Goal: Transaction & Acquisition: Obtain resource

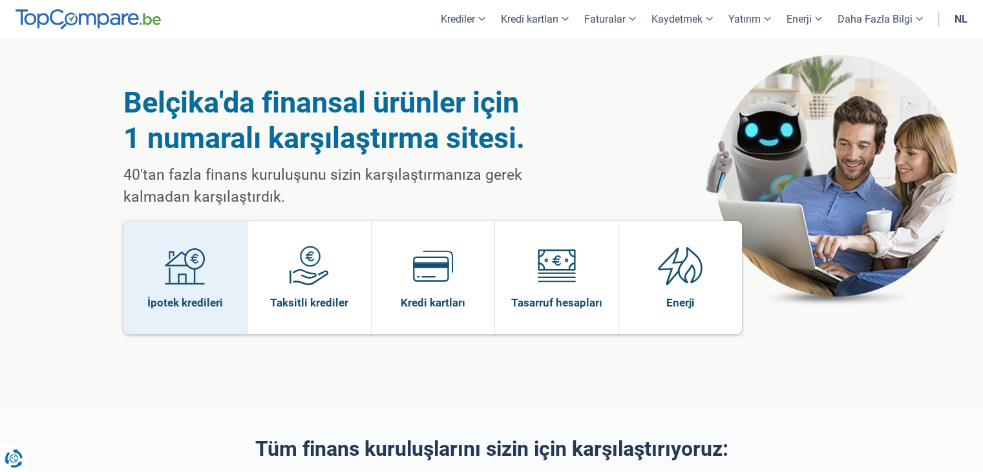
click at [178, 246] on img at bounding box center [185, 266] width 40 height 40
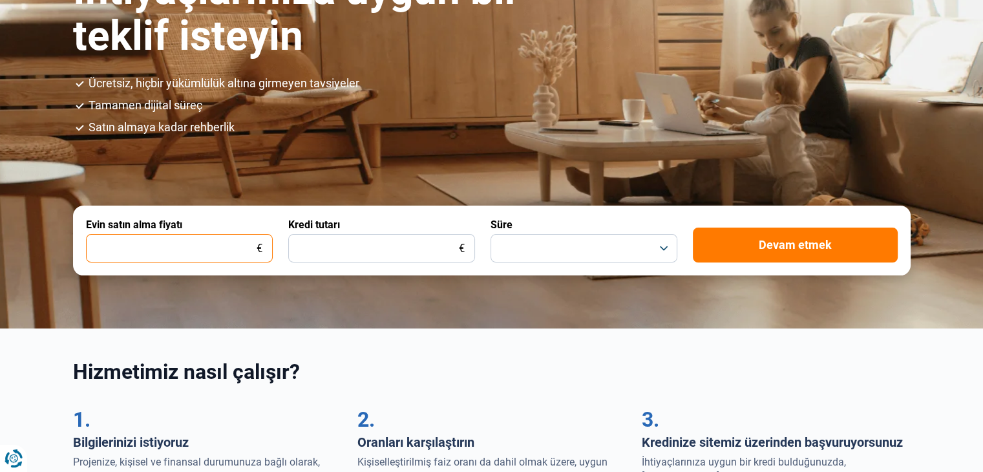
click at [162, 245] on input "Evin satın alma fiyatı" at bounding box center [179, 248] width 187 height 28
type input "230.000"
click at [382, 220] on div "Kredi tutarı €" at bounding box center [381, 240] width 187 height 44
click at [335, 267] on form "Evin satın alma fiyatı 230.000 € Kredi tutarı € Süre Devam etmek" at bounding box center [491, 240] width 837 height 70
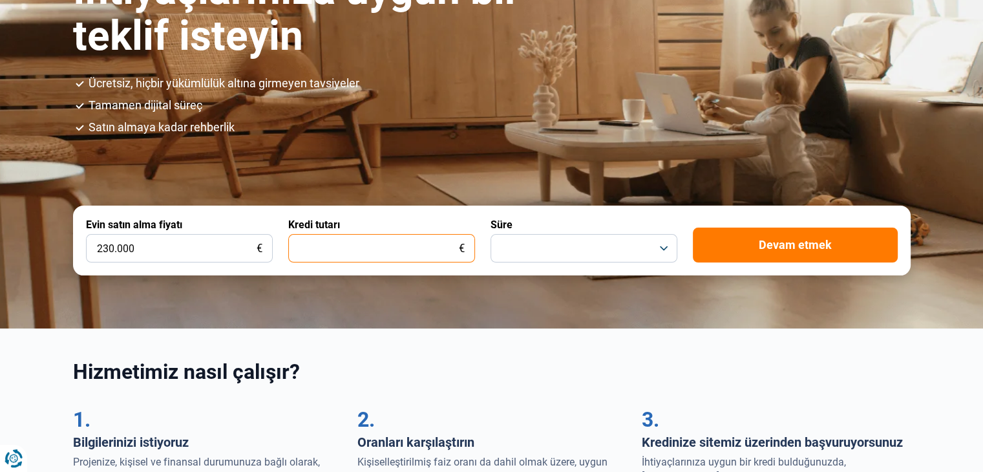
click at [339, 251] on input "Kredi tutarı" at bounding box center [381, 248] width 187 height 28
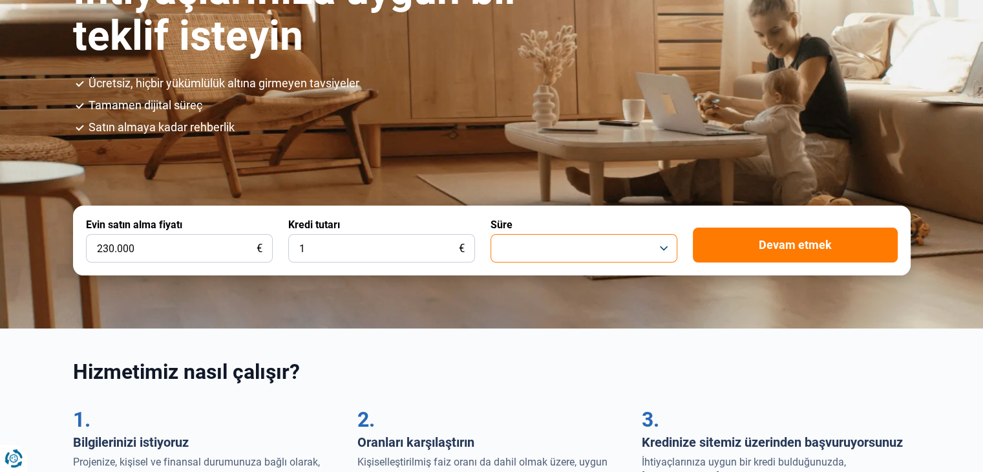
click at [620, 240] on button "button" at bounding box center [583, 248] width 187 height 28
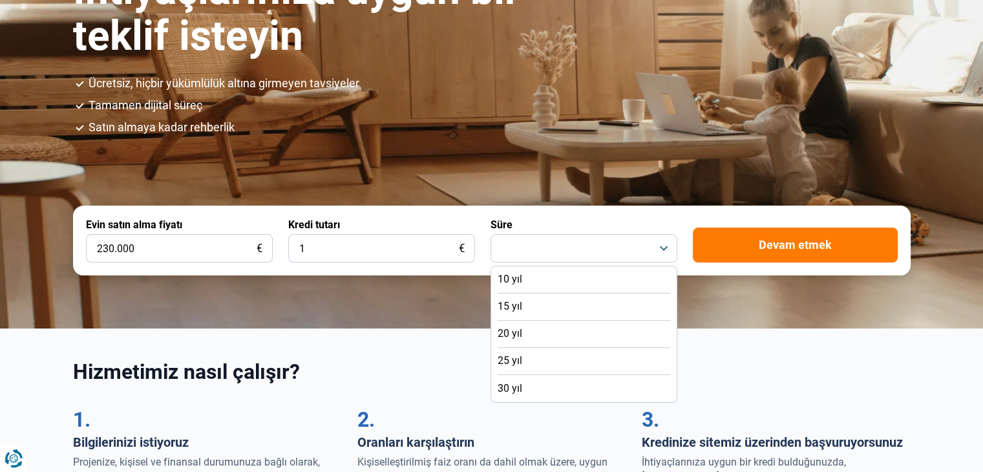
click at [519, 364] on font "25 yıl" at bounding box center [509, 360] width 25 height 12
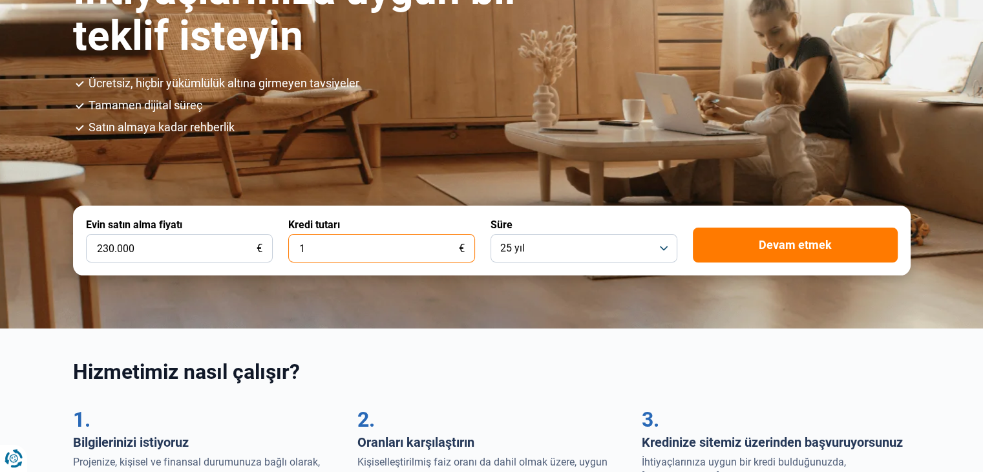
click at [441, 249] on input "1" at bounding box center [381, 248] width 187 height 28
click at [345, 250] on input "1" at bounding box center [381, 248] width 187 height 28
drag, startPoint x: 345, startPoint y: 250, endPoint x: 260, endPoint y: 242, distance: 85.6
click at [260, 242] on form "Evin satın alma fiyatı 230.000 € Kredi tutarı 1 € Süre 25 yıl Devam etmek" at bounding box center [491, 240] width 837 height 70
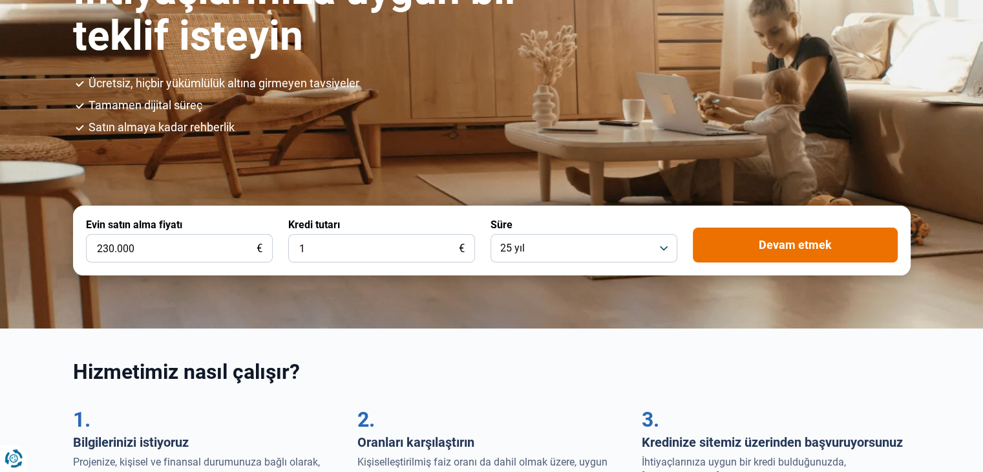
click at [784, 236] on button "Devam etmek" at bounding box center [795, 244] width 205 height 35
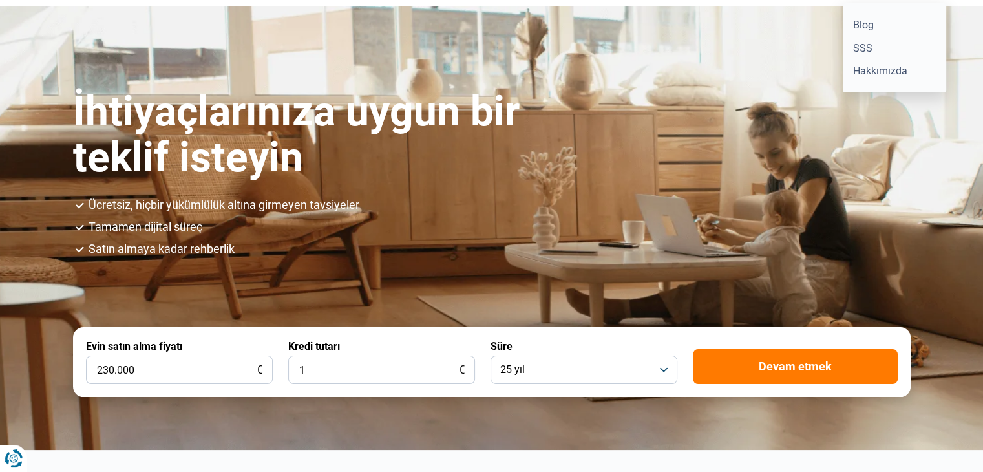
scroll to position [65, 0]
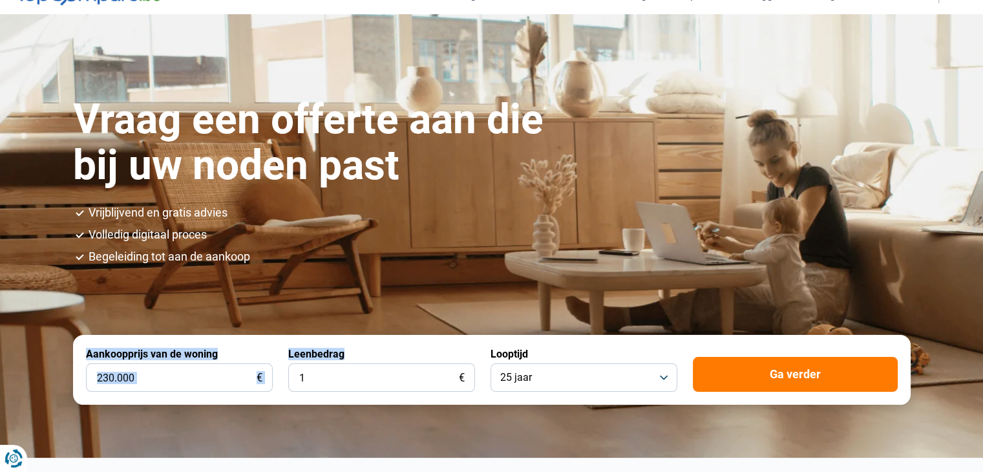
drag, startPoint x: 351, startPoint y: 352, endPoint x: 269, endPoint y: 352, distance: 82.7
click at [269, 352] on form "Aankoopprijs van de woning 230.000 € Leenbedrag 1 € Looptijd 25 jaar Ga verder" at bounding box center [491, 370] width 837 height 70
click at [371, 340] on form "Aankoopprijs van de woning 230.000 € Leenbedrag 1 € Looptijd 25 jaar Ga verder" at bounding box center [491, 370] width 837 height 70
drag, startPoint x: 334, startPoint y: 352, endPoint x: 289, endPoint y: 346, distance: 45.6
click at [289, 346] on form "Aankoopprijs van de woning 230.000 € Leenbedrag 1 € Looptijd 25 jaar Ga verder" at bounding box center [491, 370] width 837 height 70
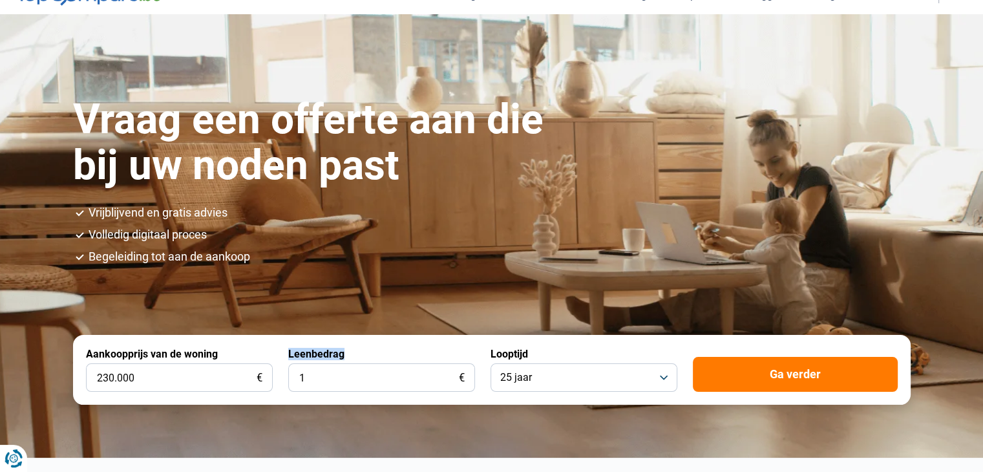
copy label "Leenbedrag"
click at [324, 373] on input "1" at bounding box center [381, 377] width 187 height 28
click at [106, 382] on input "230.000" at bounding box center [179, 377] width 187 height 28
click at [382, 379] on input "1" at bounding box center [381, 377] width 187 height 28
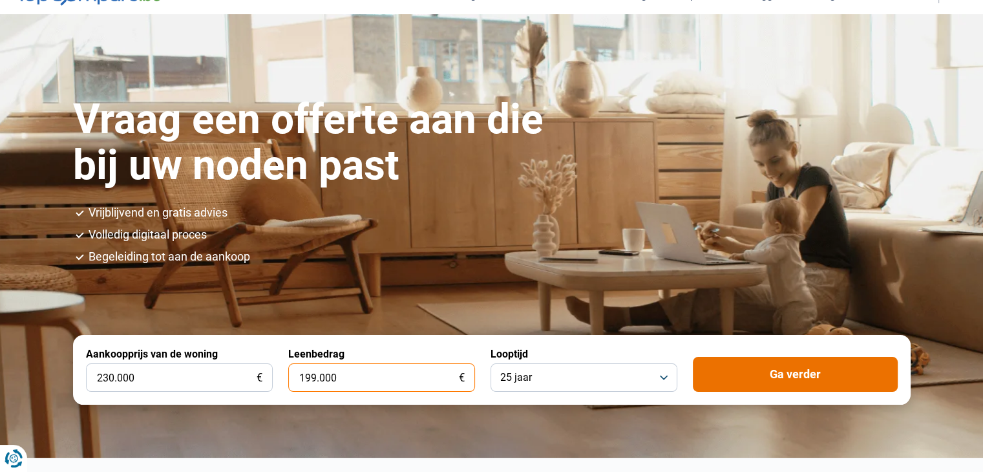
type input "199.000"
click at [749, 374] on button "Ga verder" at bounding box center [795, 374] width 205 height 35
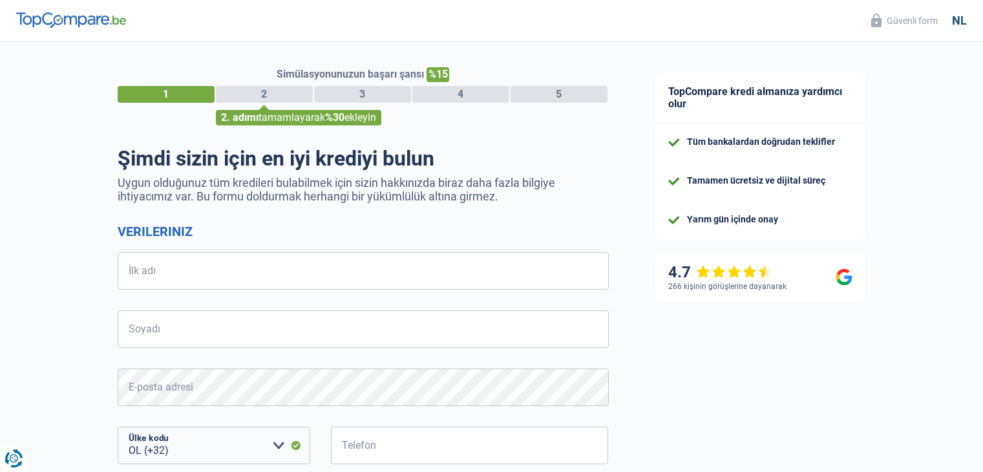
select select "32"
click at [178, 267] on input "İlk adı" at bounding box center [363, 270] width 491 height 37
select select "32"
click at [160, 268] on input "İlk adı" at bounding box center [363, 270] width 491 height 37
type input "neshe"
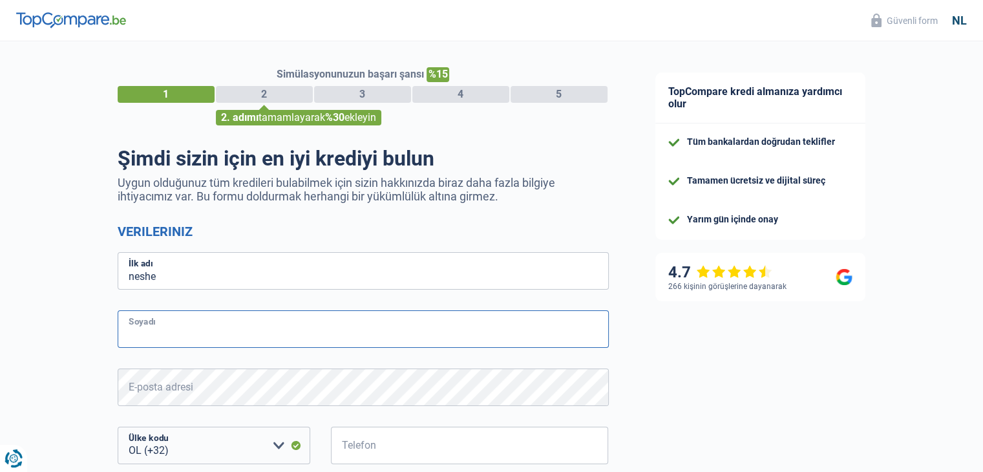
click at [150, 330] on input "Soyadı" at bounding box center [363, 328] width 491 height 37
type input "mehmed"
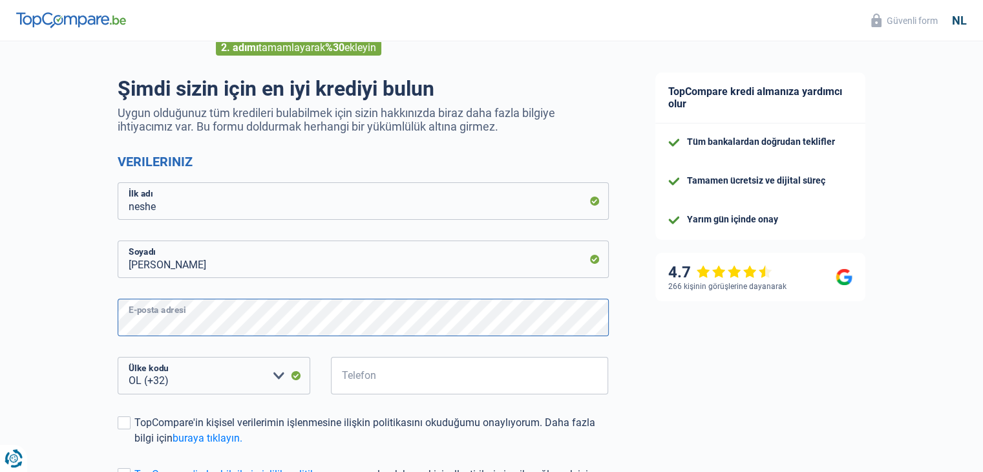
scroll to position [129, 0]
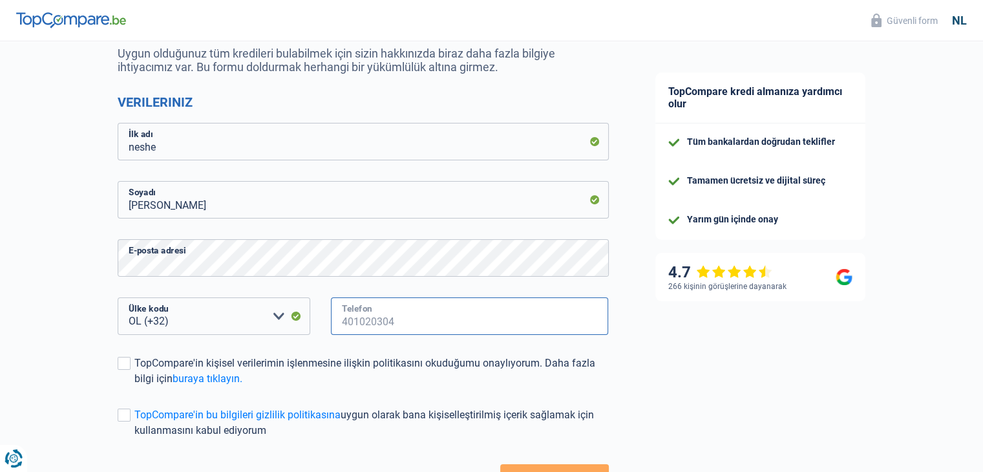
click at [375, 319] on input "Telefon" at bounding box center [470, 315] width 278 height 37
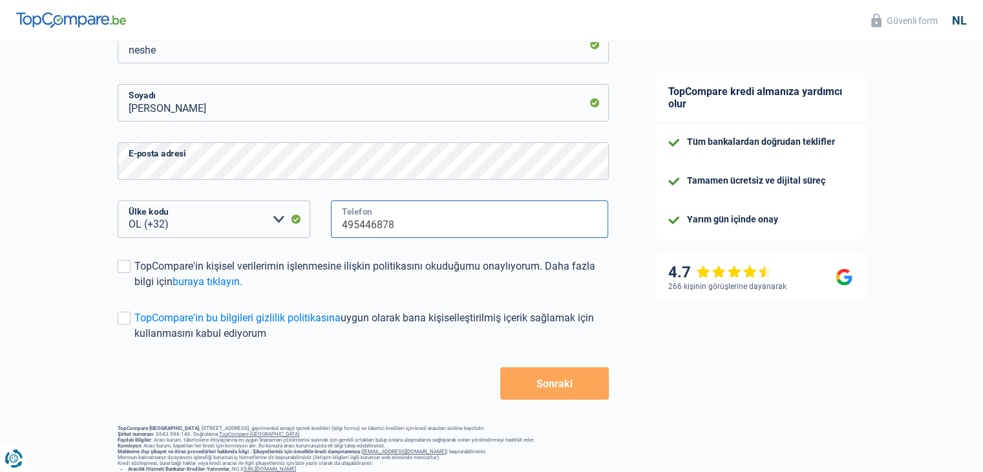
scroll to position [269, 0]
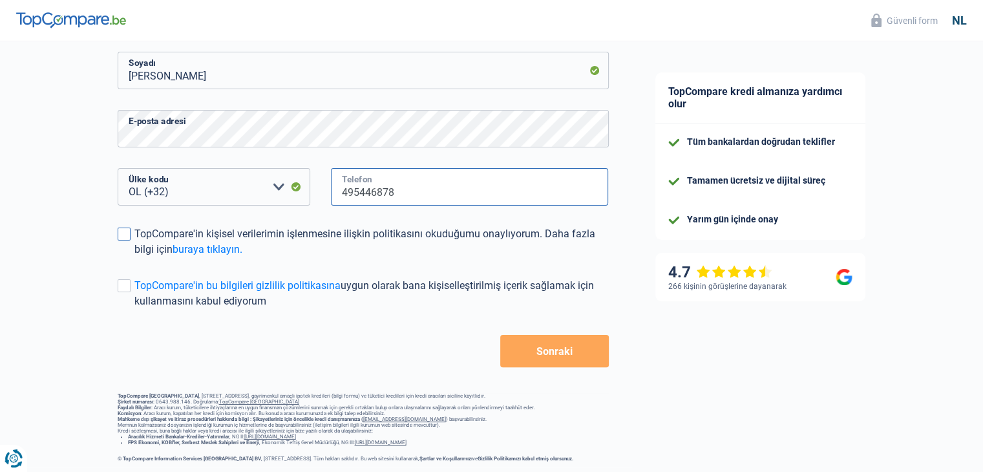
type input "495446878"
click at [125, 226] on label "TopCompare'in kişisel verilerimin işlenmesine ilişkin politikasını okuduğumu on…" at bounding box center [363, 241] width 491 height 31
click at [134, 257] on input "TopCompare'in kişisel verilerimin işlenmesine ilişkin politikasını okuduğumu on…" at bounding box center [134, 257] width 0 height 0
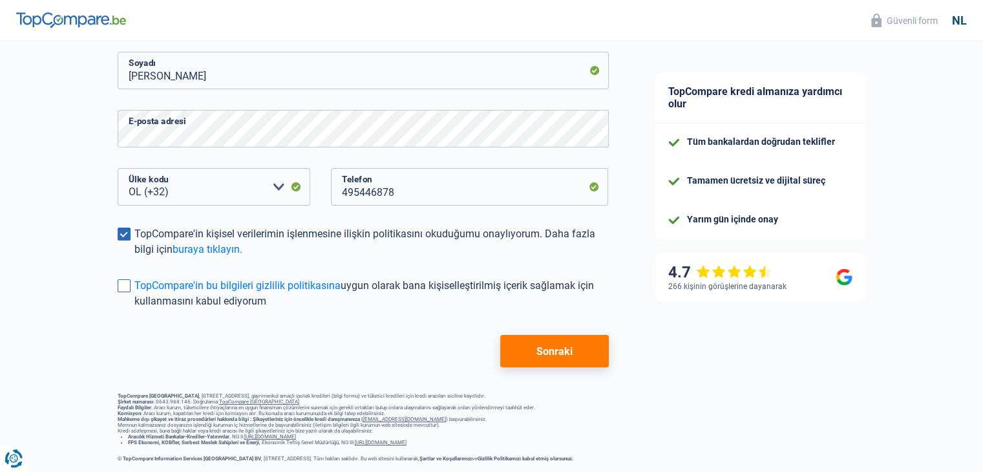
click at [124, 278] on label "TopCompare'in bu bilgileri gizlilik politikasına uygun olarak bana kişiselleşti…" at bounding box center [363, 293] width 491 height 31
click at [134, 309] on input "TopCompare'in bu bilgileri gizlilik politikasına uygun olarak bana kişiselleşti…" at bounding box center [134, 309] width 0 height 0
click at [550, 345] on font "Sonraki" at bounding box center [554, 351] width 36 height 12
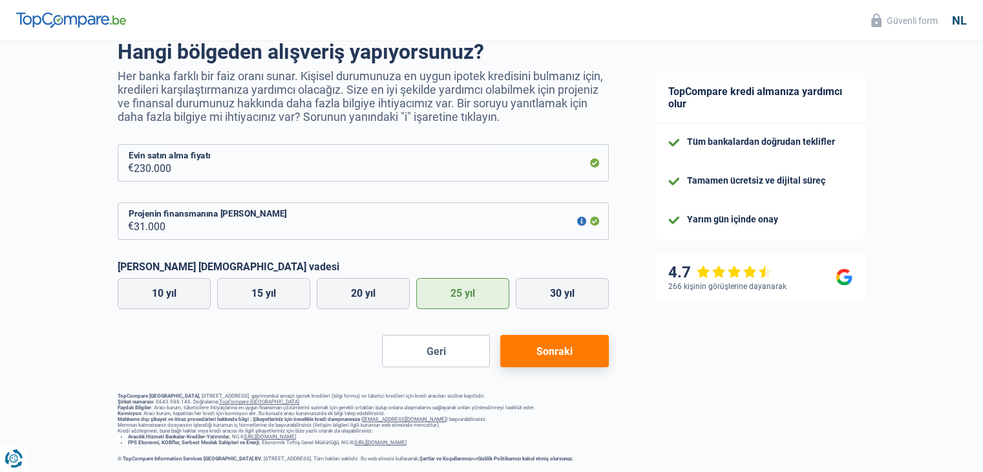
scroll to position [118, 0]
click at [553, 345] on font "Sonraki" at bounding box center [554, 351] width 36 height 12
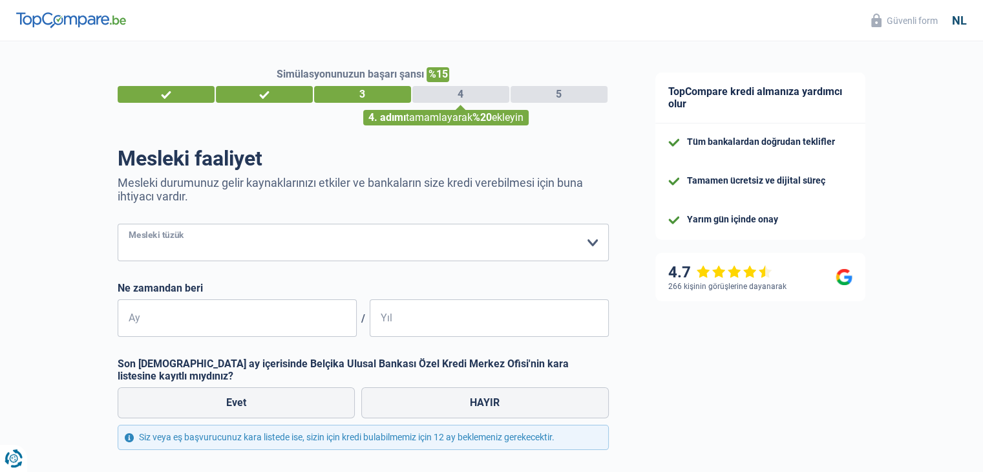
click at [196, 248] on select "İşçi Çalışan (özel sektör) Memur (kamu sektörü) Engelli Serbest meslek Emekli İ…" at bounding box center [363, 242] width 491 height 37
select select "worker"
click at [118, 224] on select "İşçi Çalışan (özel sektör) Memur (kamu sektörü) Engelli Serbest meslek Emekli İ…" at bounding box center [363, 242] width 491 height 37
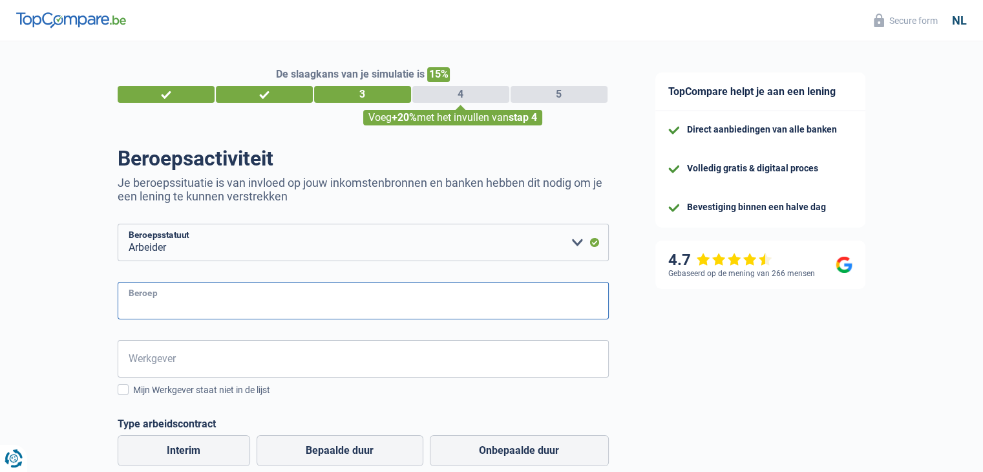
click at [204, 298] on input "Beroep" at bounding box center [363, 300] width 491 height 37
click at [284, 308] on input "Beroep" at bounding box center [363, 300] width 491 height 37
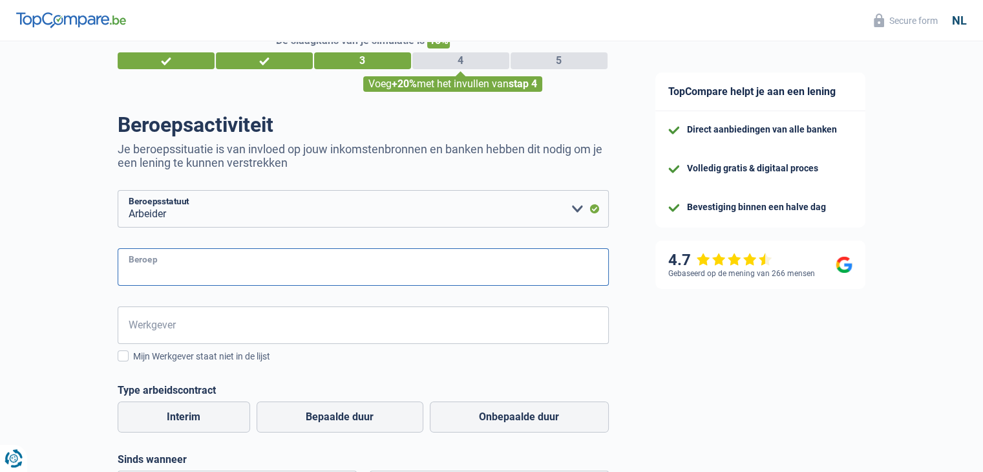
scroll to position [65, 0]
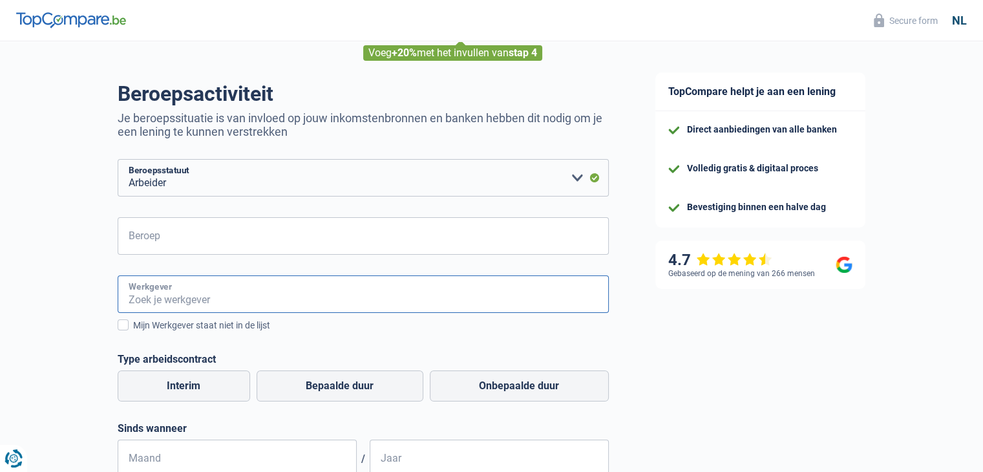
click at [198, 297] on input "Werkgever" at bounding box center [363, 293] width 491 height 37
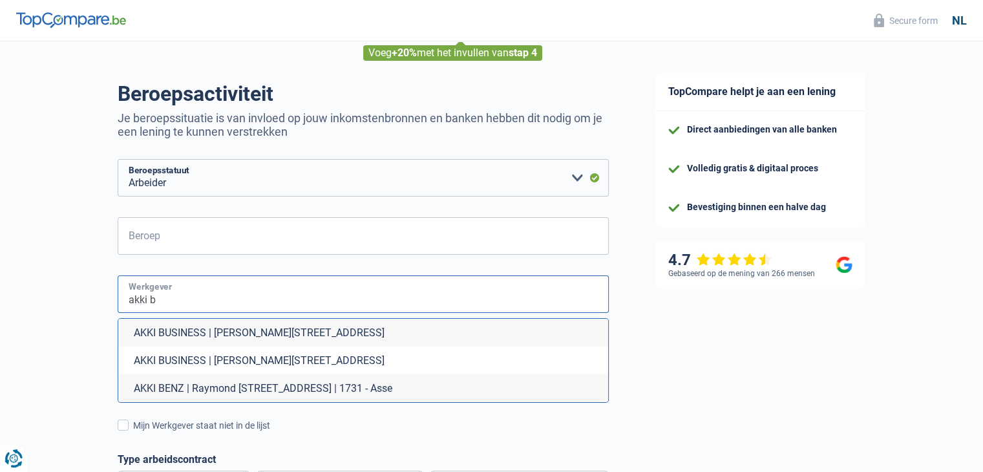
type input "akki"
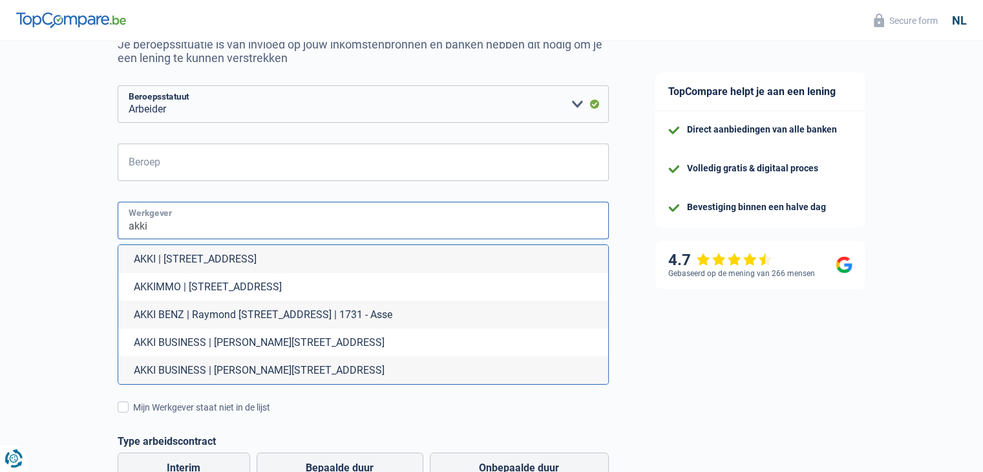
scroll to position [194, 0]
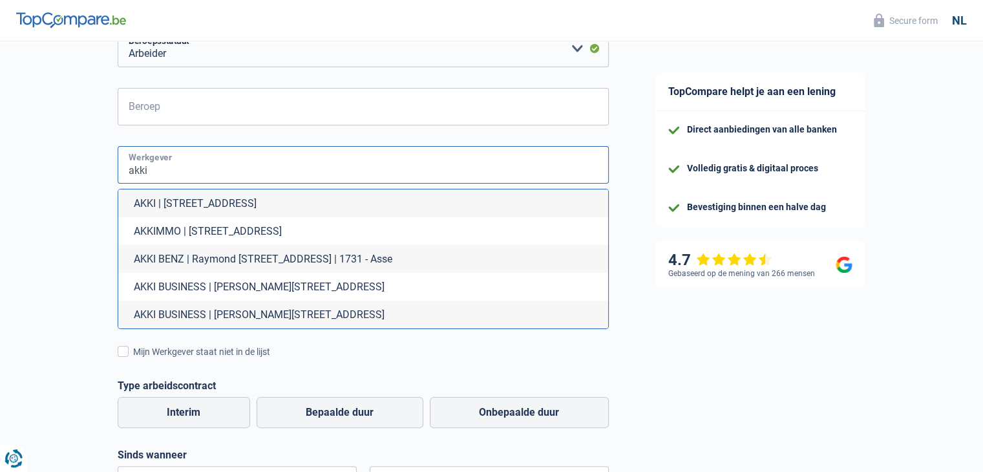
click at [137, 181] on input "akki" at bounding box center [363, 164] width 491 height 37
drag, startPoint x: 158, startPoint y: 162, endPoint x: 92, endPoint y: 176, distance: 66.9
click at [92, 176] on div "De slaagkans van je simulatie is 15% 1 2 3 4 5 Voeg +20% met het invullen van s…" at bounding box center [316, 316] width 632 height 948
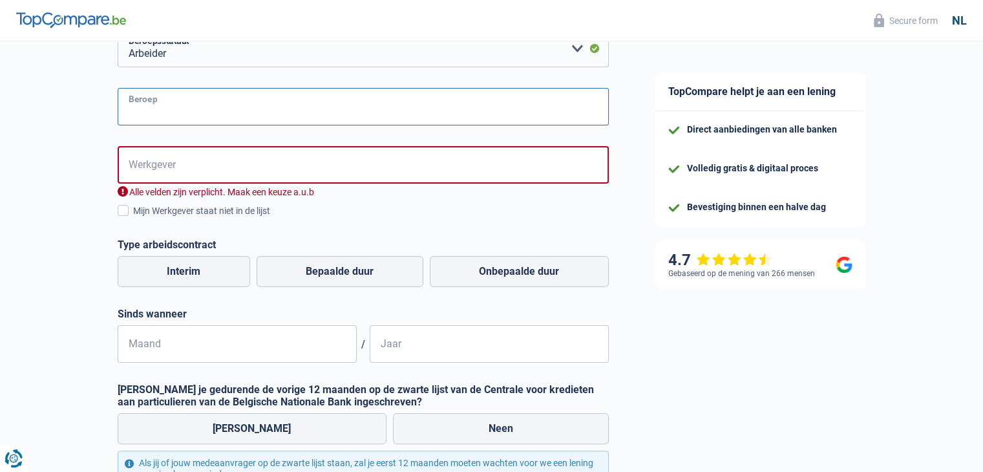
click at [138, 94] on input "Beroep" at bounding box center [363, 106] width 491 height 37
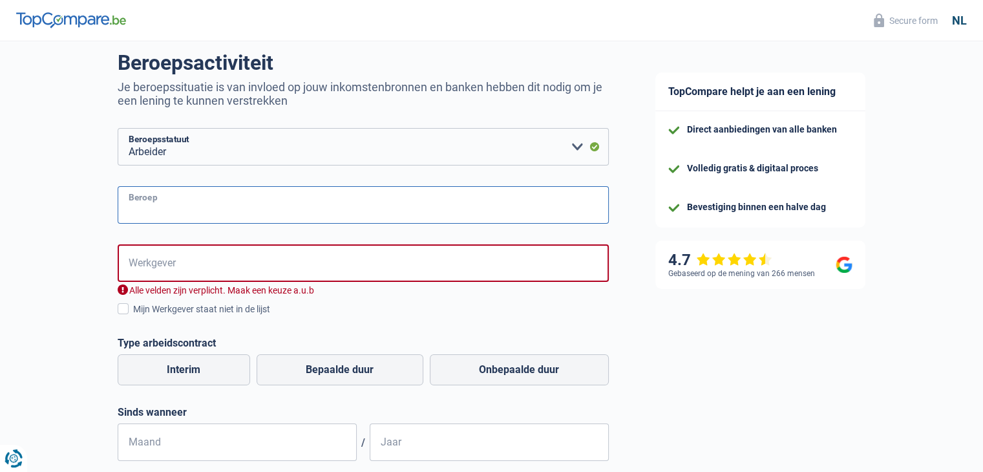
scroll to position [65, 0]
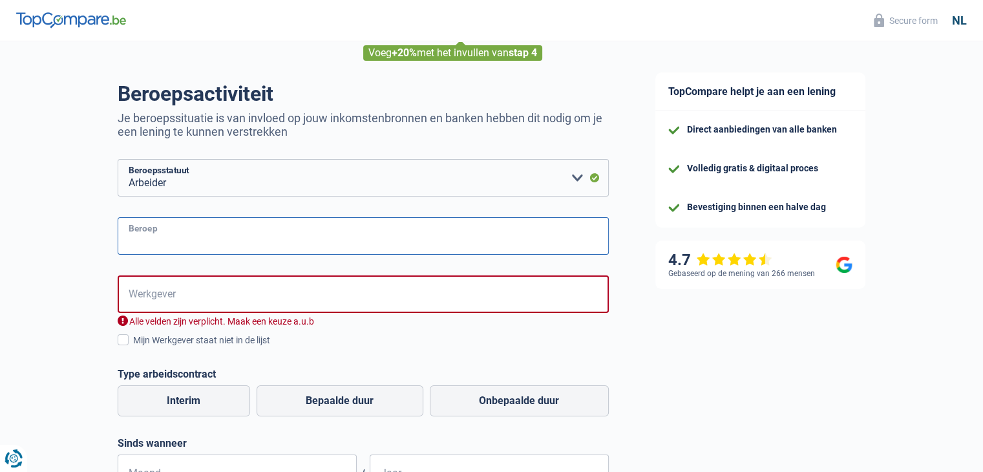
click at [266, 244] on input "Beroep" at bounding box center [363, 235] width 491 height 37
paste input "Fabrieksarbeidster"
type input "Fabrieksarbeidster"
click at [151, 301] on input "Werkgever" at bounding box center [363, 293] width 491 height 37
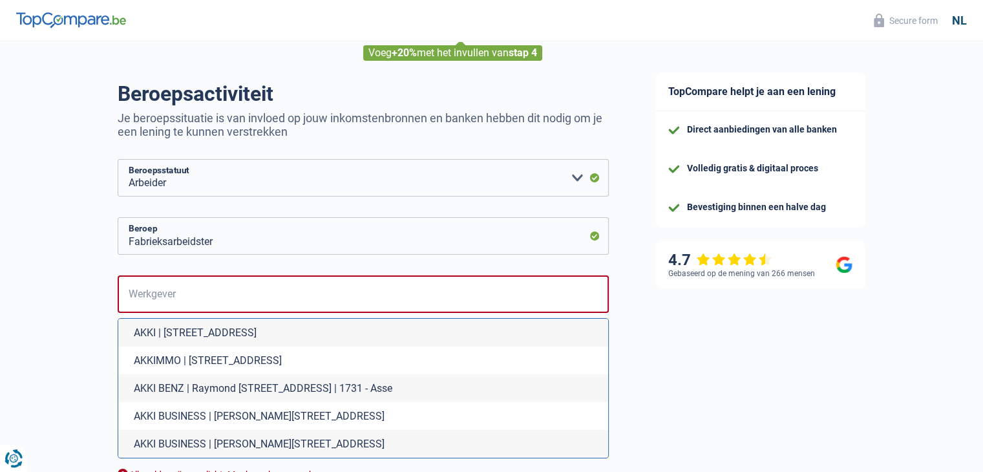
click at [165, 333] on li "AKKI | Port Arthurlaan, 1 | 9000 - Gent" at bounding box center [363, 333] width 490 height 28
type input "AKKI | Port Arthurlaan, 1 | 9000 - Gent"
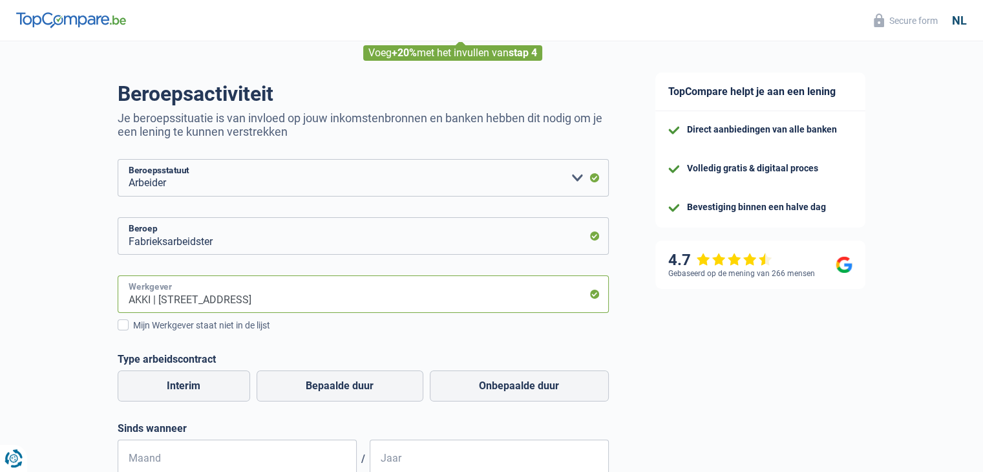
click at [224, 306] on input "AKKI | Port Arthurlaan, 1 | 9000 - Gent" at bounding box center [363, 293] width 491 height 37
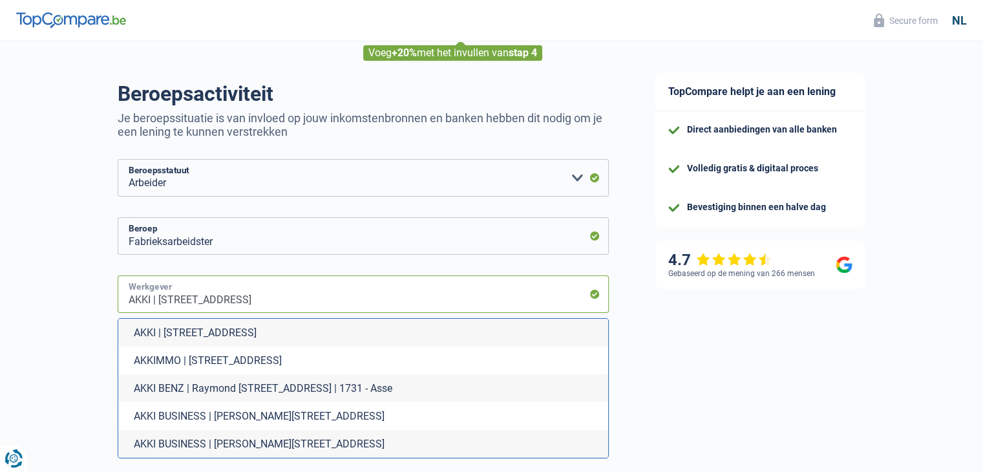
drag, startPoint x: 450, startPoint y: 284, endPoint x: 72, endPoint y: 271, distance: 378.2
click at [72, 271] on div "De slaagkans van je simulatie is 15% 1 2 3 4 5 Voeg +20% met het invullen van s…" at bounding box center [316, 446] width 632 height 948
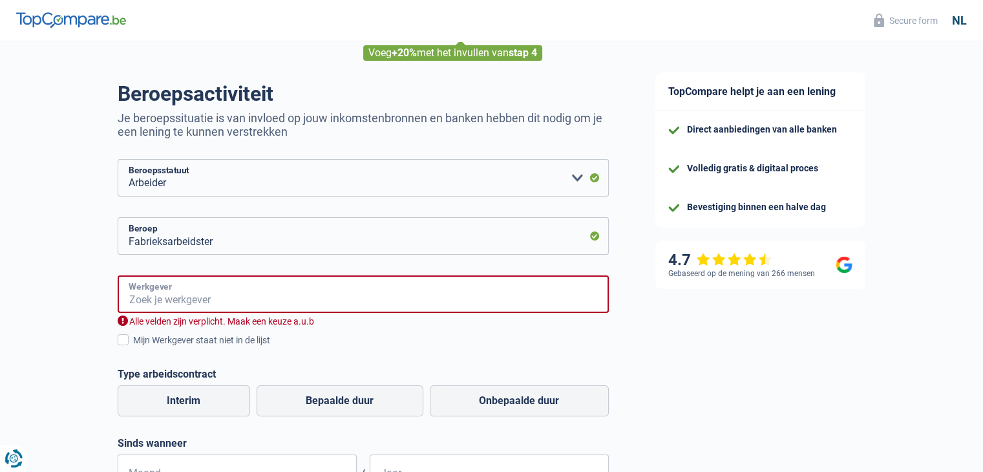
type input "a"
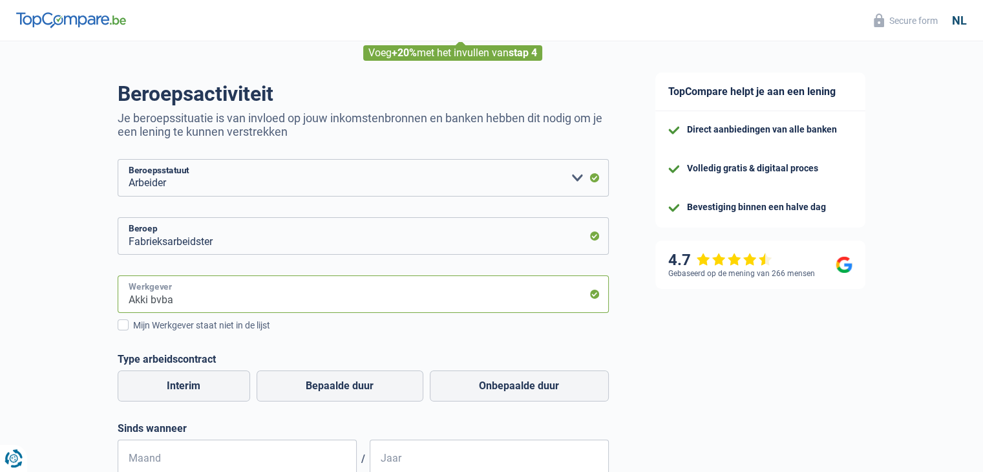
type input "Akki bvba"
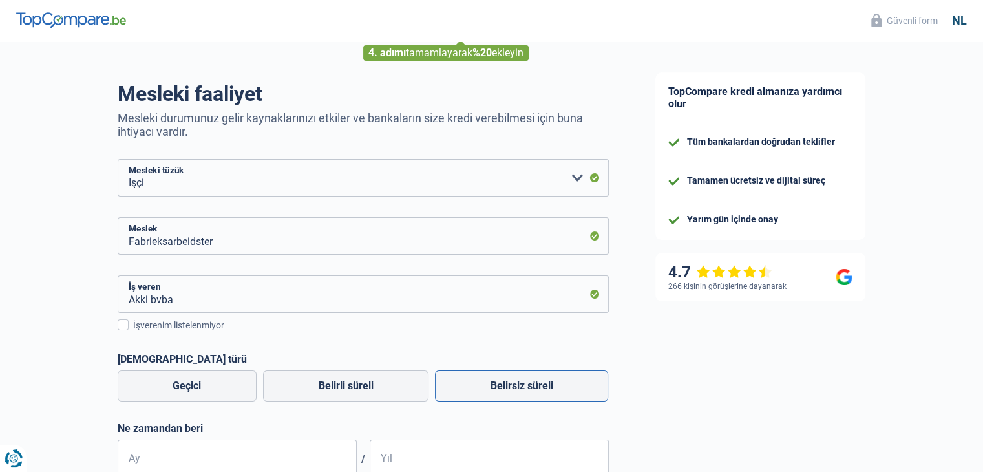
click at [512, 392] on font "Belirsiz süreli" at bounding box center [521, 385] width 63 height 12
click at [512, 392] on input "Belirsiz süreli" at bounding box center [521, 385] width 173 height 31
radio input "true"
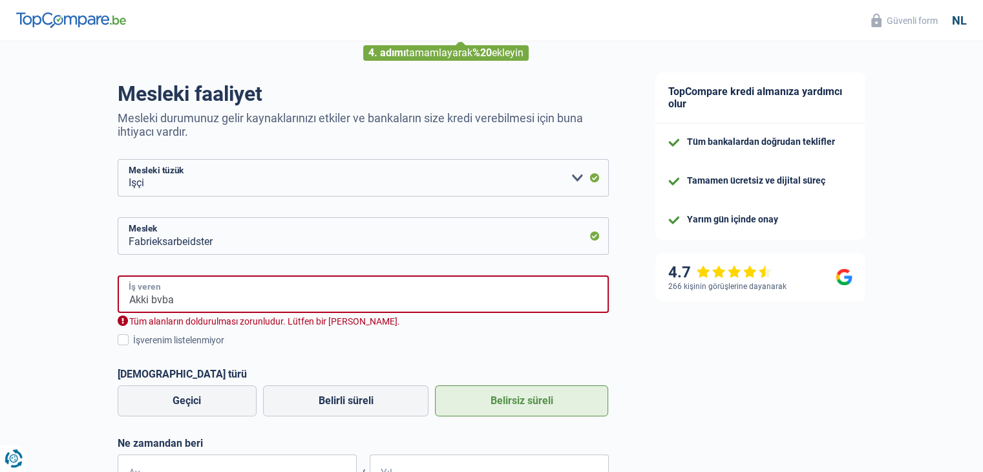
click at [323, 297] on input "Akki bvba" at bounding box center [363, 293] width 491 height 37
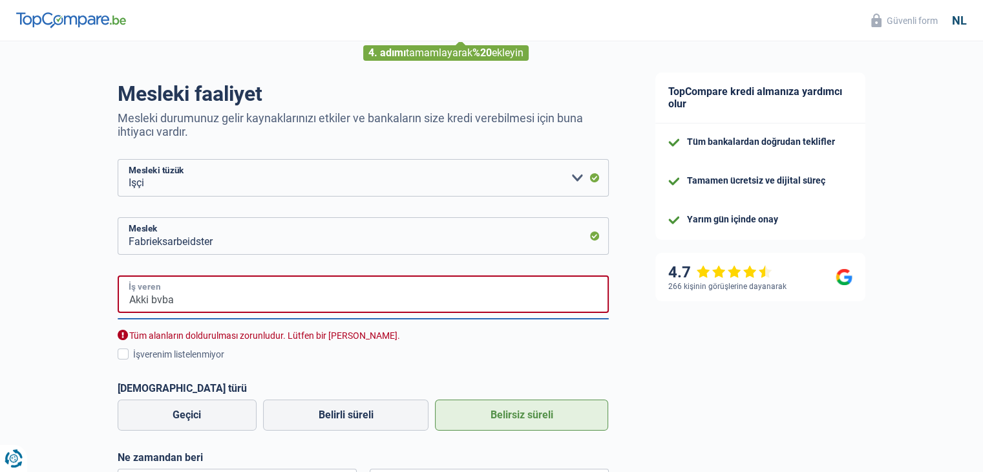
click at [283, 297] on input "Akki bvba" at bounding box center [363, 293] width 491 height 37
type input "a"
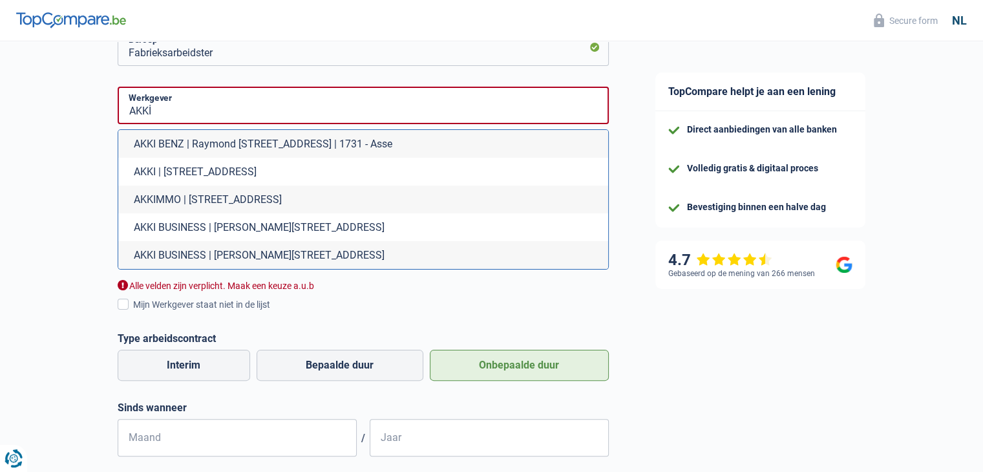
scroll to position [237, 0]
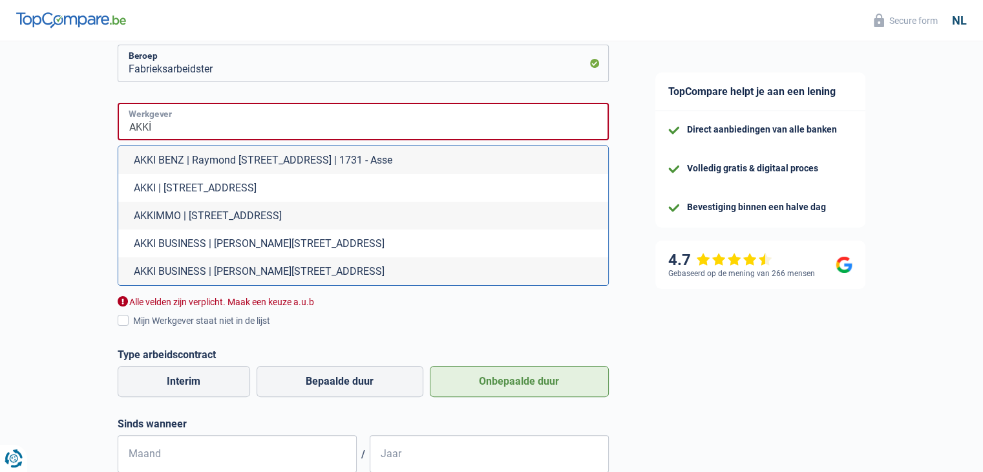
click at [178, 126] on input "AKKİ" at bounding box center [363, 121] width 491 height 37
click at [256, 191] on li "AKKI | Port Arthurlaan, 1 | 9000 - Gent" at bounding box center [363, 188] width 490 height 28
type input "AKKI | Port Arthurlaan, 1 | 9000 - Gent"
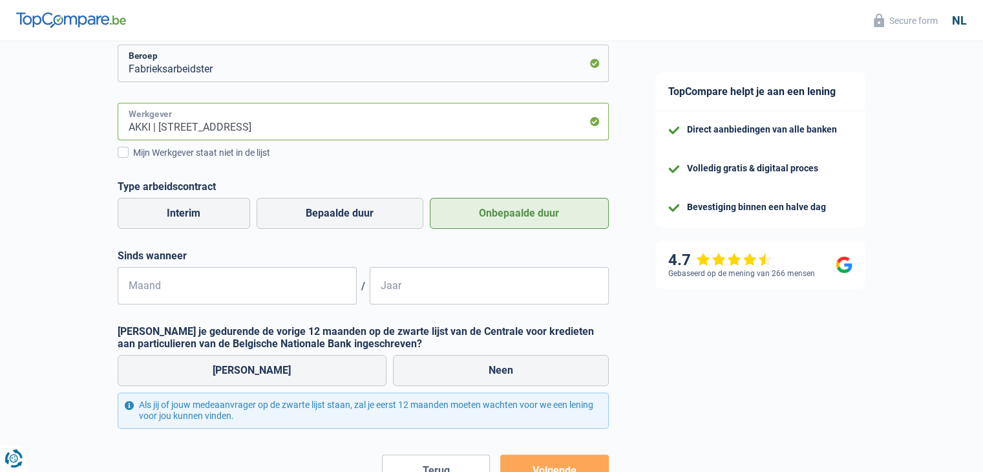
drag, startPoint x: 320, startPoint y: 131, endPoint x: 98, endPoint y: 114, distance: 222.8
click at [98, 114] on div "De slaagkans van je simulatie is 15% 1 2 3 4 5 Voeg +20% met het invullen van s…" at bounding box center [316, 195] width 632 height 793
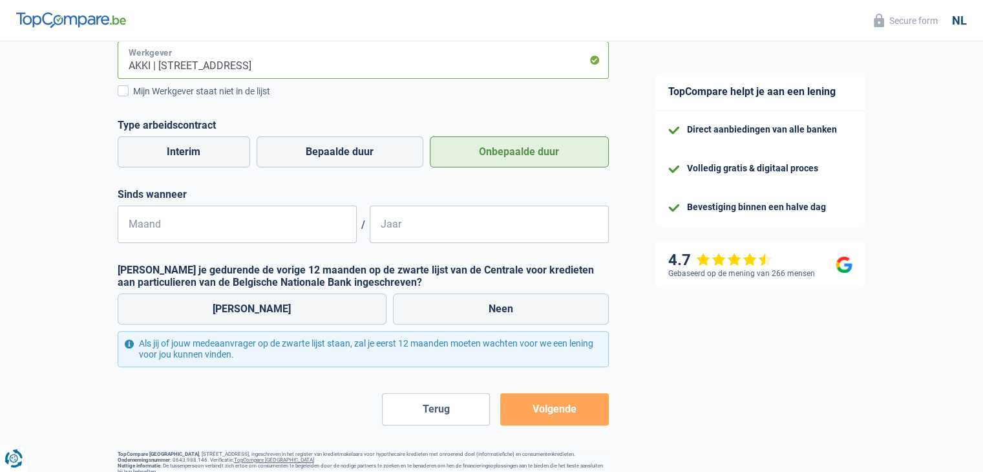
scroll to position [302, 0]
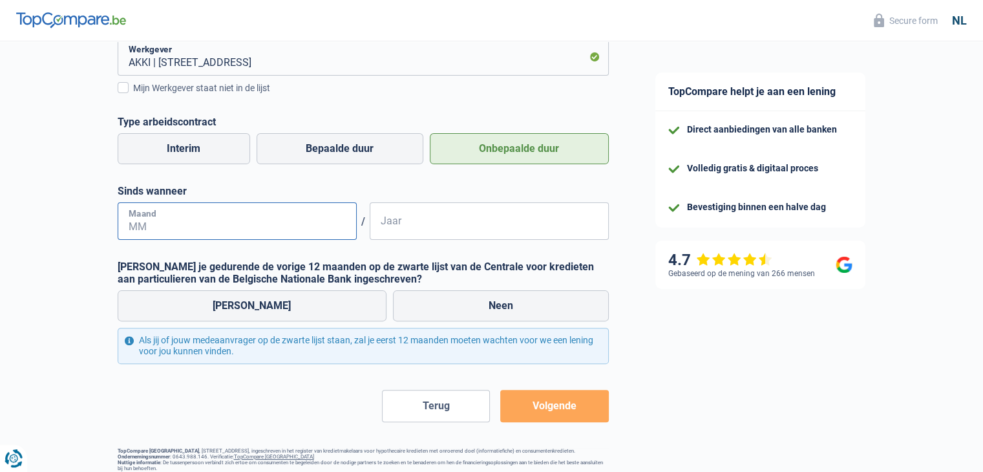
click at [185, 231] on input "Maand" at bounding box center [237, 220] width 239 height 37
type input "09"
type input "2025"
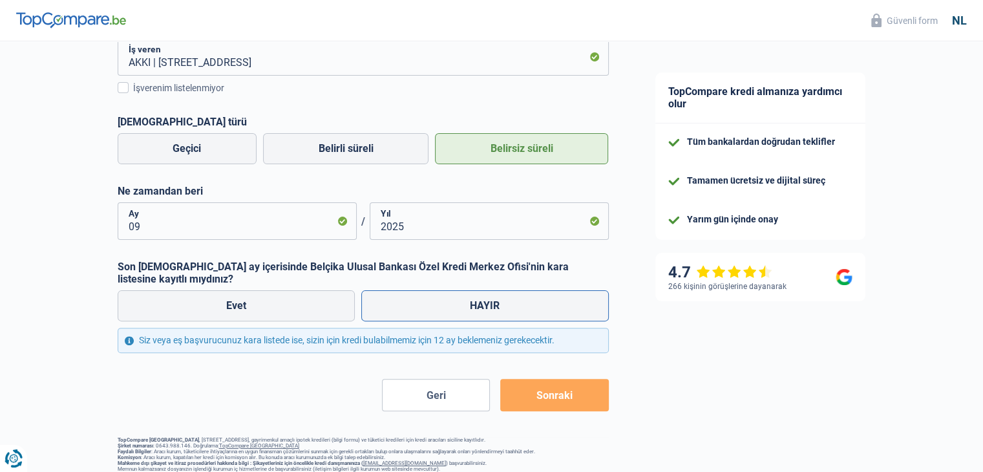
click at [484, 299] on font "HAYIR" at bounding box center [485, 305] width 30 height 12
click at [484, 293] on input "HAYIR" at bounding box center [484, 305] width 247 height 31
radio input "true"
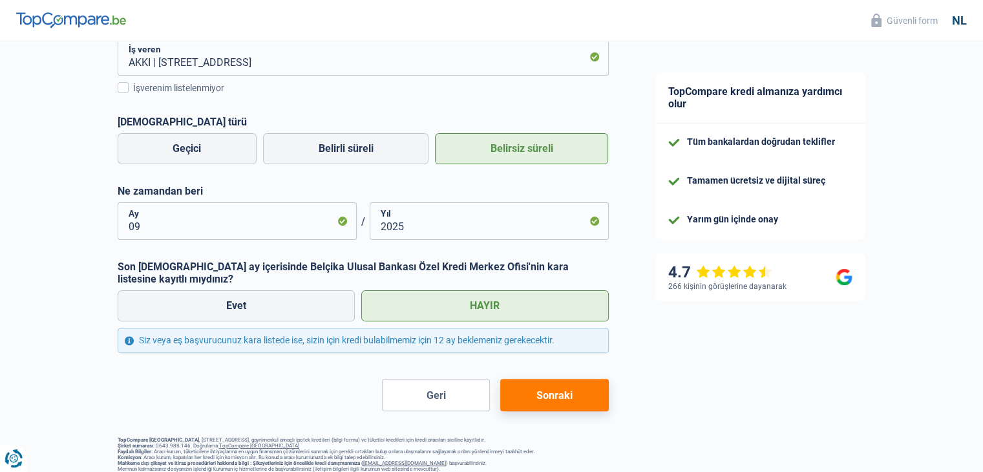
click at [569, 389] on font "Sonraki" at bounding box center [554, 395] width 36 height 12
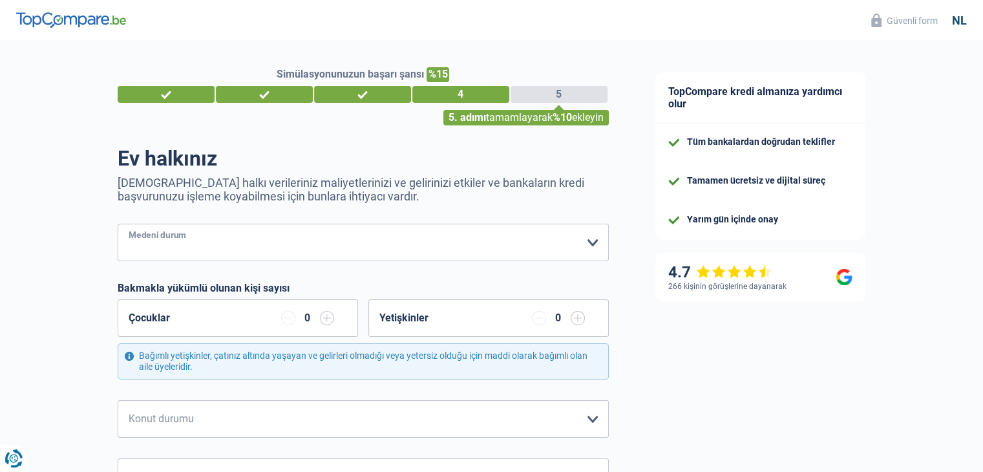
click at [249, 253] on select "Bekar Evli Birlikte yaşamak Boşanmış Dul/dul erkek Evli ama birlikte yaşamıyor …" at bounding box center [363, 242] width 491 height 37
select select "single"
click at [118, 224] on select "Bekar Evli Birlikte yaşamak Boşanmış Dul/dul erkek Evli ama birlikte yaşamıyor …" at bounding box center [363, 242] width 491 height 37
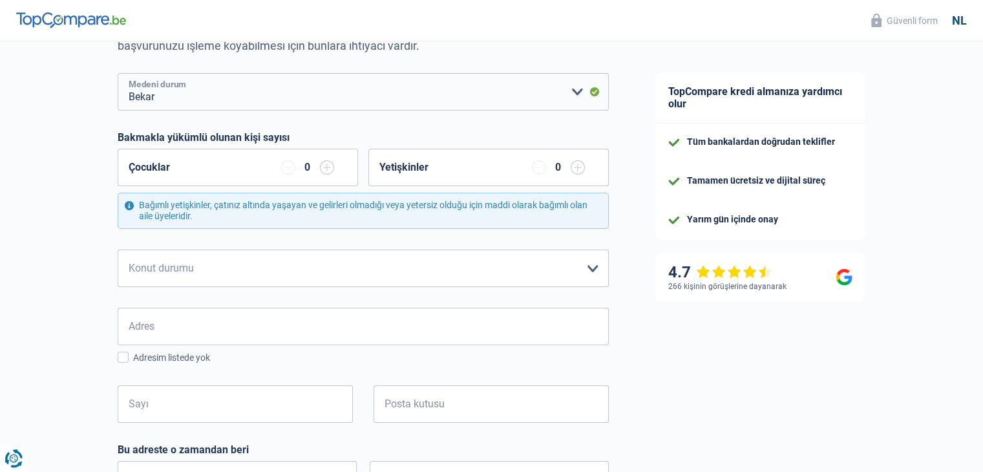
scroll to position [194, 0]
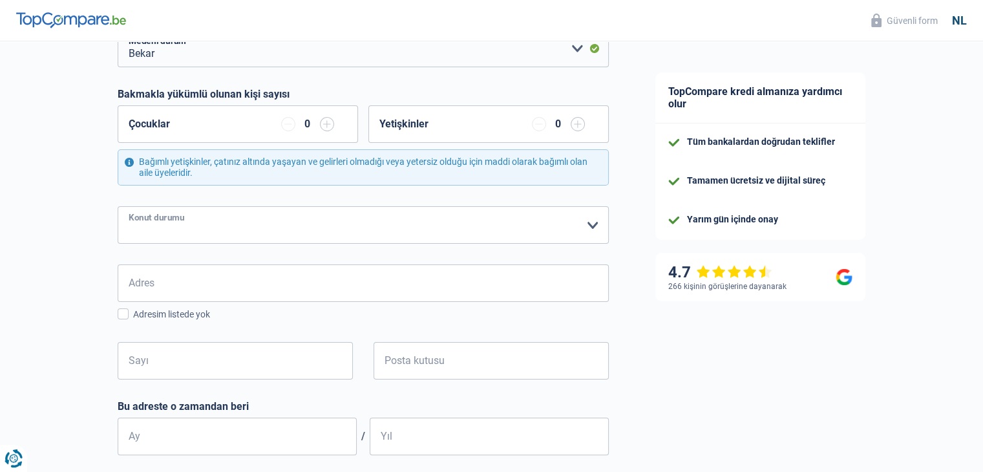
click at [295, 213] on select "Kiracı İpotekli kredi sahibi İpoteği olmayan mal sahibi Ailemle yaşamak Kapıcı …" at bounding box center [363, 224] width 491 height 37
select select "rents"
click at [118, 206] on select "Kiracı İpotekli kredi sahibi İpoteği olmayan mal sahibi Ailemle yaşamak Kapıcı …" at bounding box center [363, 224] width 491 height 37
click at [150, 290] on input "Adres" at bounding box center [363, 282] width 491 height 37
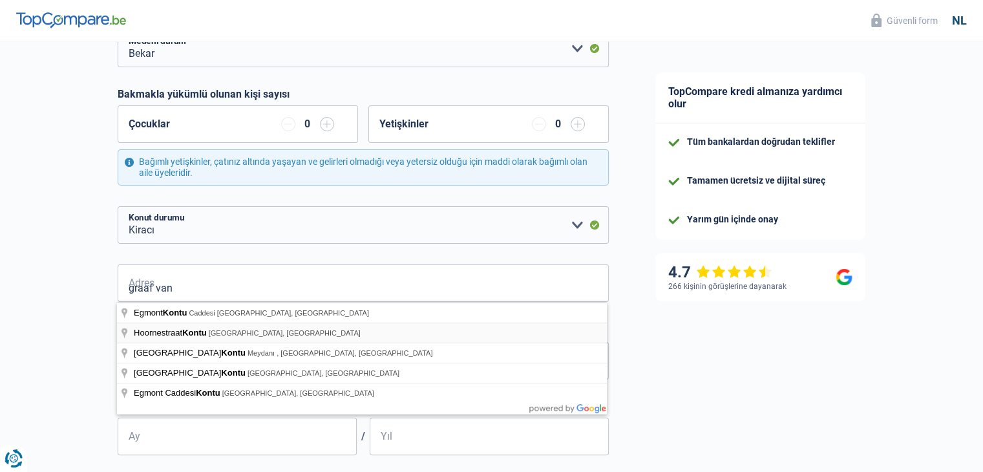
type input "Graaf van Hoornestraat, Anvers, Belçika"
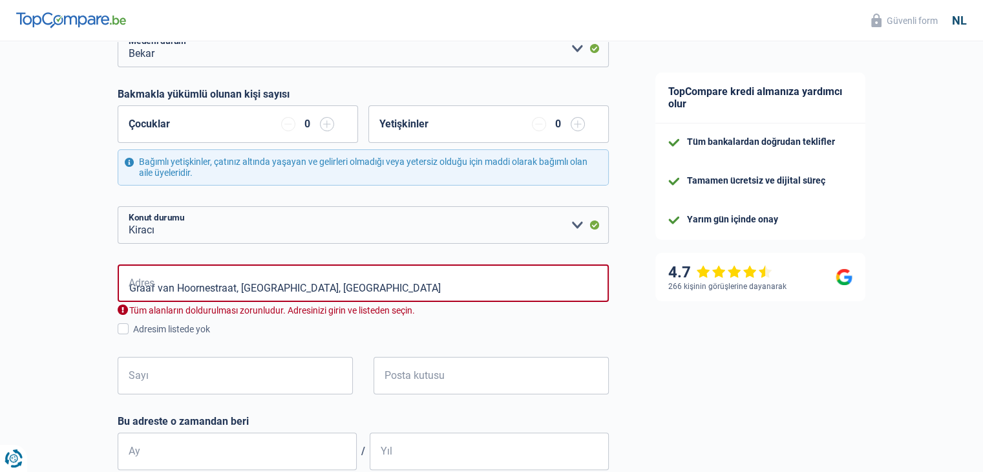
select select "BE"
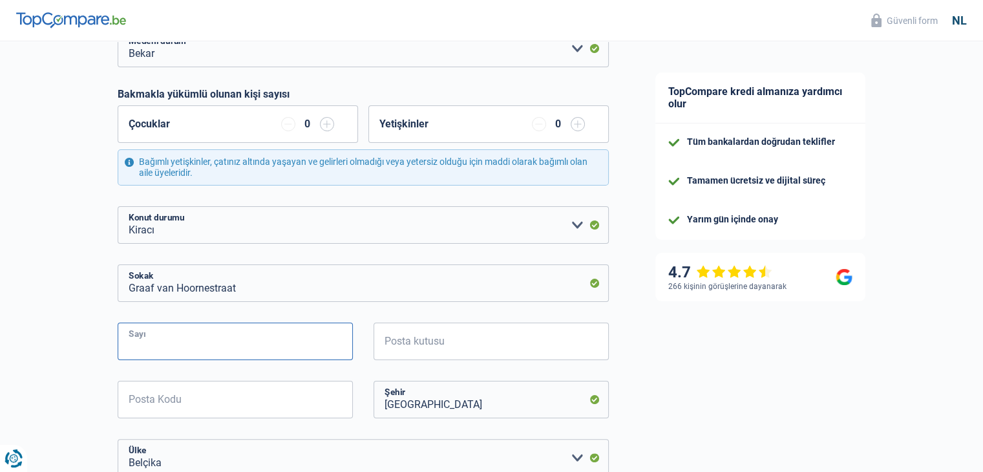
click at [187, 331] on input "Sayı" at bounding box center [235, 340] width 235 height 37
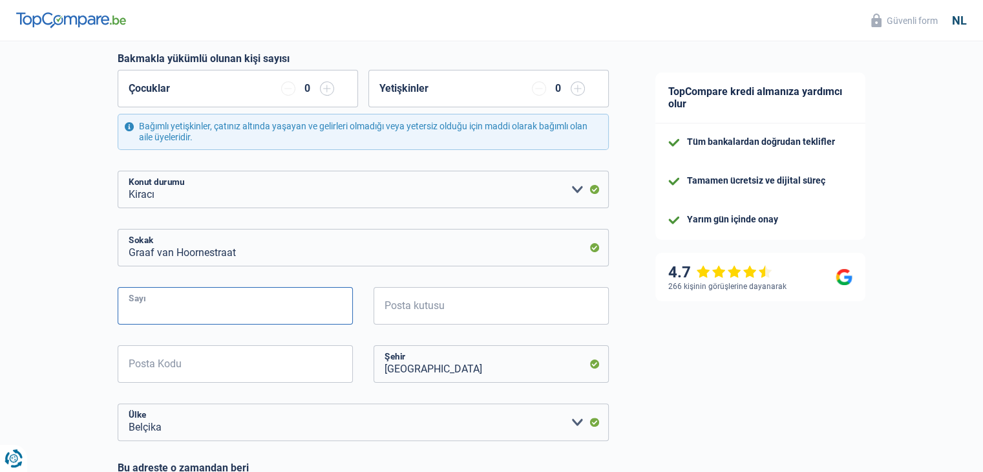
scroll to position [258, 0]
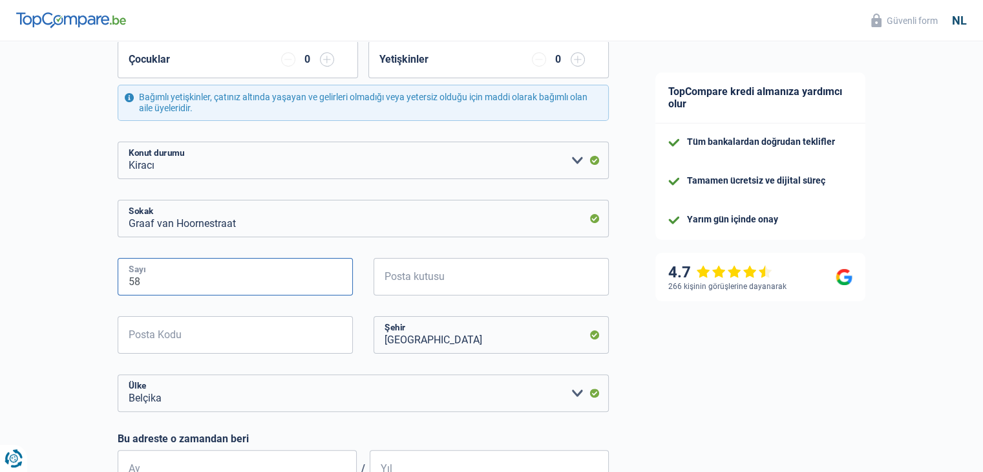
type input "58"
click at [470, 279] on input "Posta kutusu" at bounding box center [490, 276] width 235 height 37
type input "2000"
click at [263, 342] on input "Posta Kodu" at bounding box center [235, 334] width 235 height 37
type input "2000"
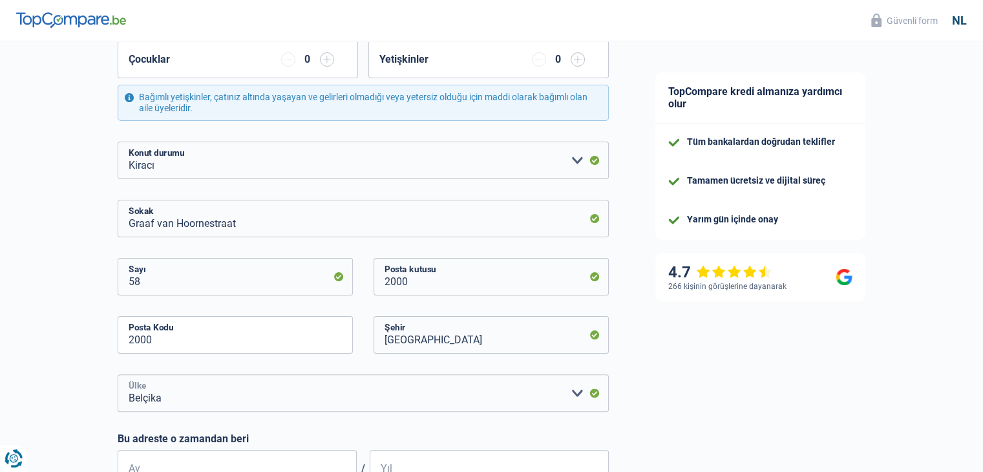
click at [501, 386] on select "Belçika Lüksemburg Lütfen bir seçim yapın" at bounding box center [363, 392] width 491 height 37
click at [118, 374] on select "Belçika Lüksemburg Lütfen bir seçim yapın" at bounding box center [363, 392] width 491 height 37
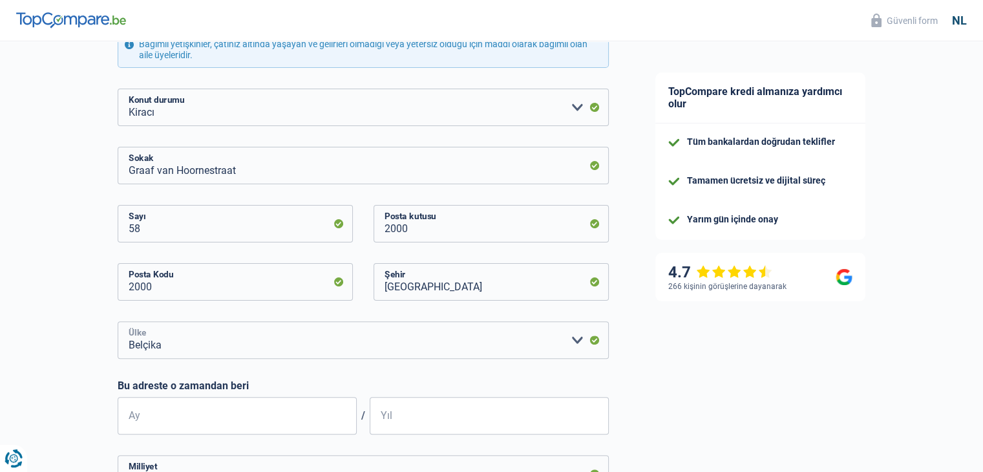
scroll to position [388, 0]
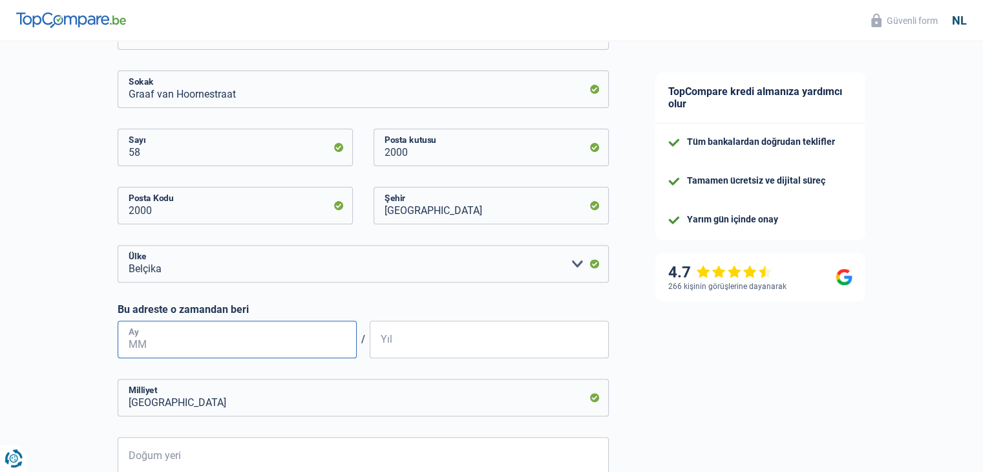
click at [244, 344] on input "Ay" at bounding box center [237, 338] width 239 height 37
type input "04"
type input "1"
type input "2024"
click at [302, 338] on input "04" at bounding box center [237, 338] width 239 height 37
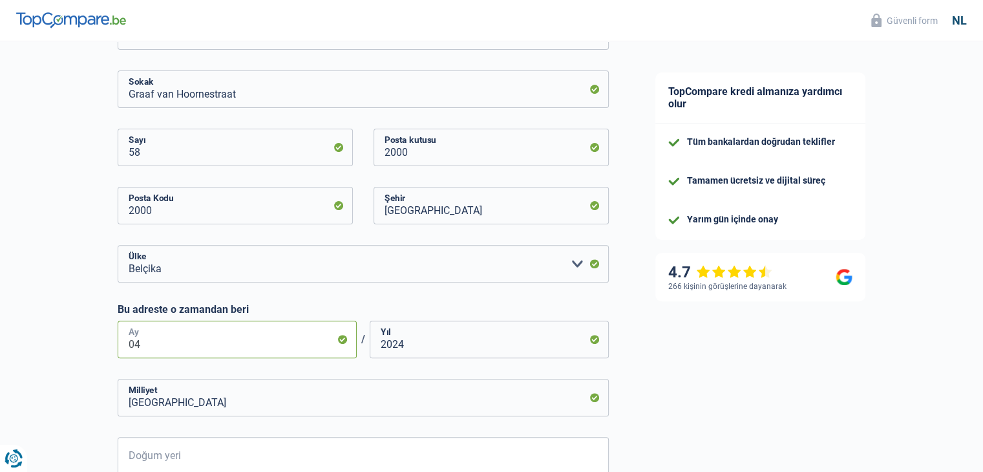
drag, startPoint x: 191, startPoint y: 350, endPoint x: 125, endPoint y: 340, distance: 66.0
click at [125, 340] on input "04" at bounding box center [237, 338] width 239 height 37
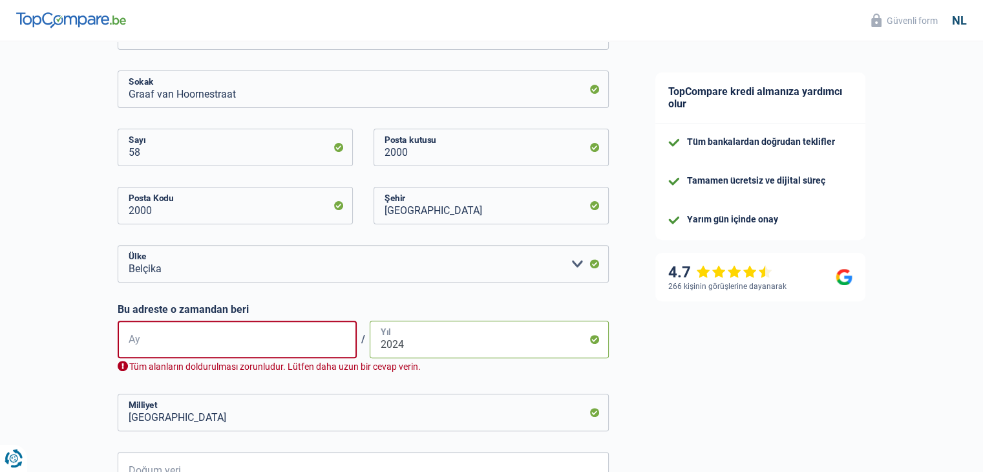
click at [413, 352] on input "2024" at bounding box center [489, 338] width 239 height 37
click at [404, 346] on input "2024" at bounding box center [489, 338] width 239 height 37
drag, startPoint x: 408, startPoint y: 344, endPoint x: 365, endPoint y: 346, distance: 43.3
click at [365, 346] on div "Ay / 2024 Yıl" at bounding box center [363, 338] width 491 height 37
type input "2023"
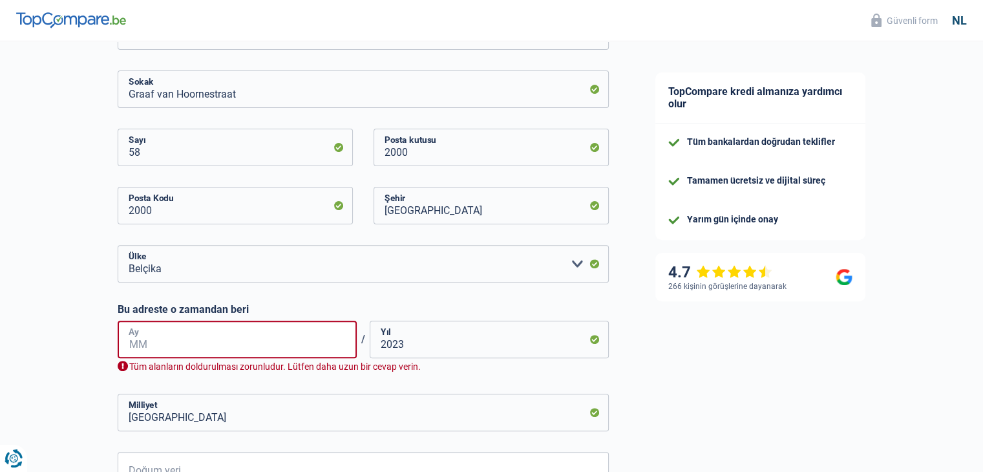
click at [290, 334] on input "Ay" at bounding box center [237, 338] width 239 height 37
type input "11"
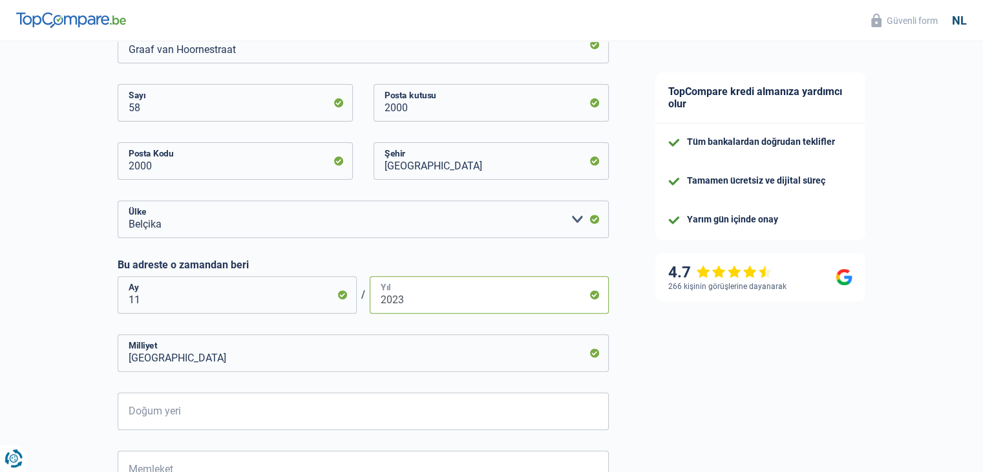
scroll to position [517, 0]
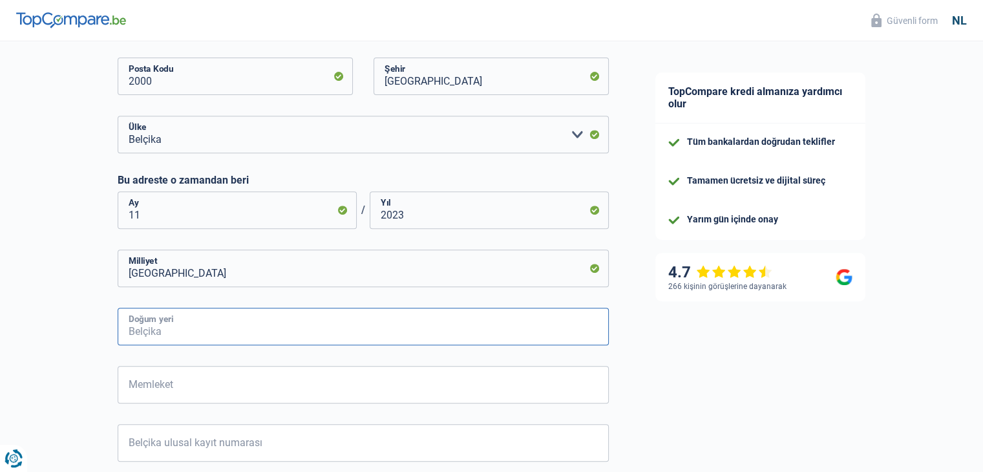
click at [209, 329] on input "Doğum yeri" at bounding box center [363, 326] width 491 height 37
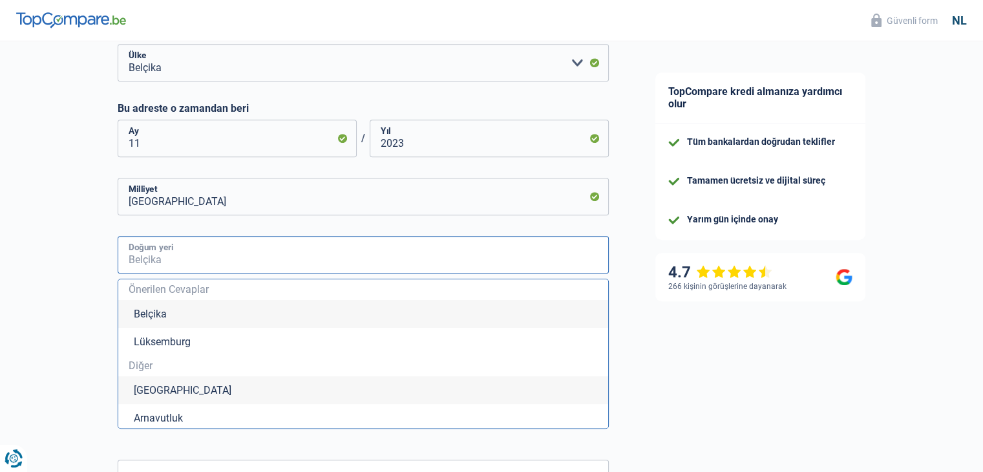
scroll to position [646, 0]
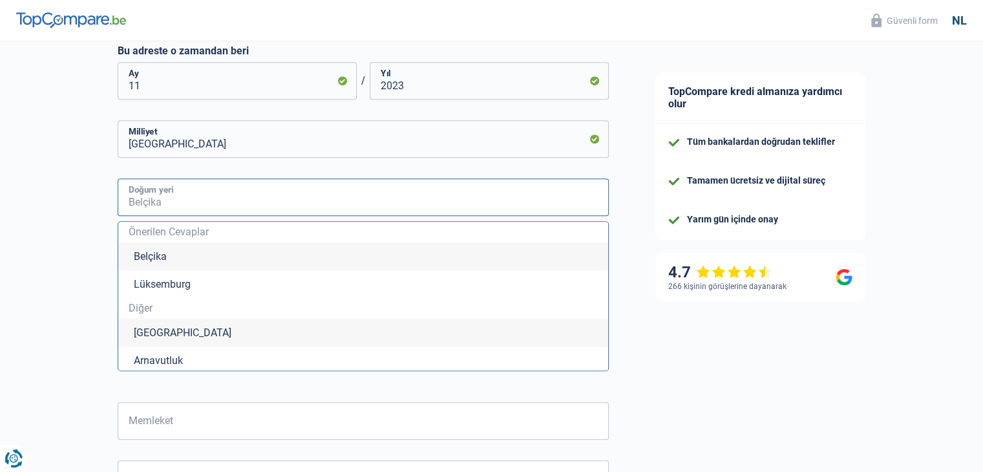
click at [191, 202] on input "Doğum yeri" at bounding box center [363, 196] width 491 height 37
type input "t"
type input "u"
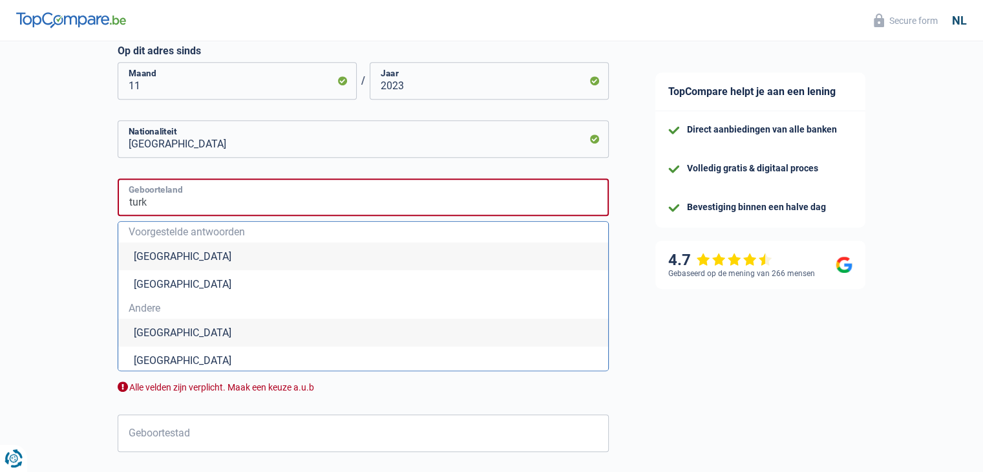
click at [180, 205] on input "turk" at bounding box center [363, 196] width 491 height 37
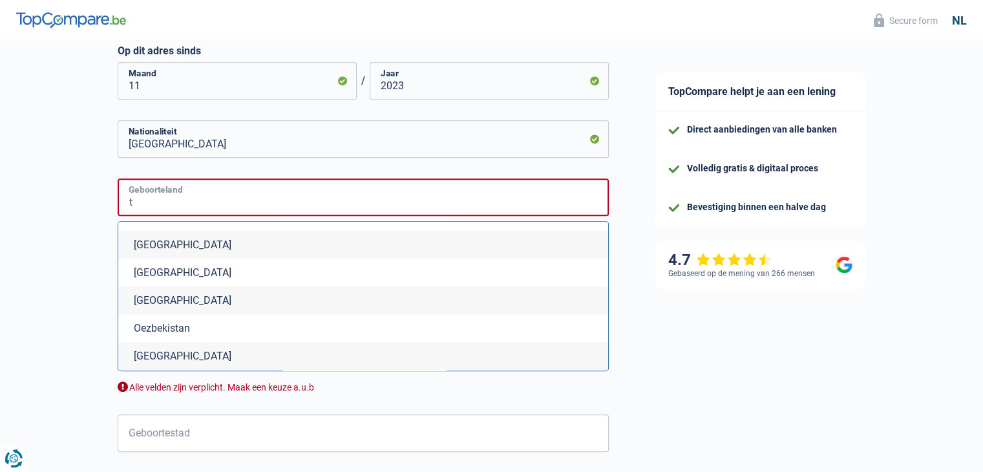
scroll to position [1558, 0]
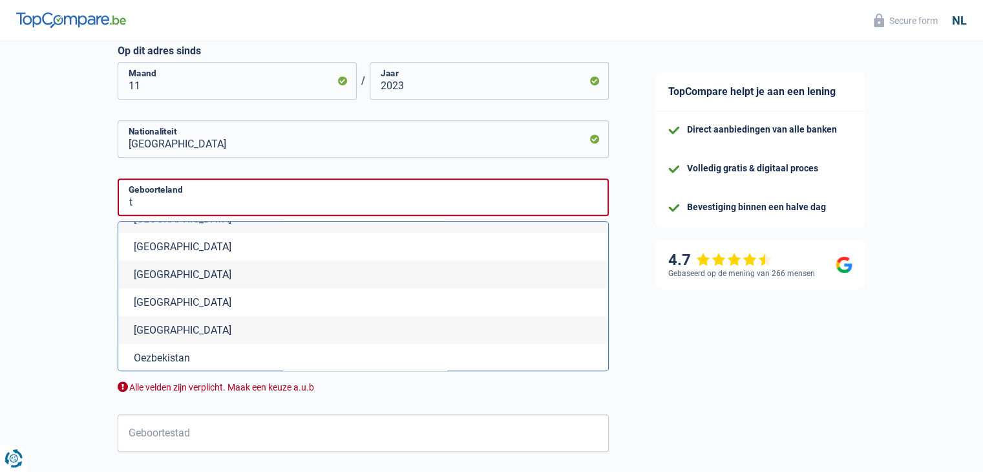
click at [165, 233] on li "Turkije" at bounding box center [363, 219] width 490 height 28
type input "Turkije"
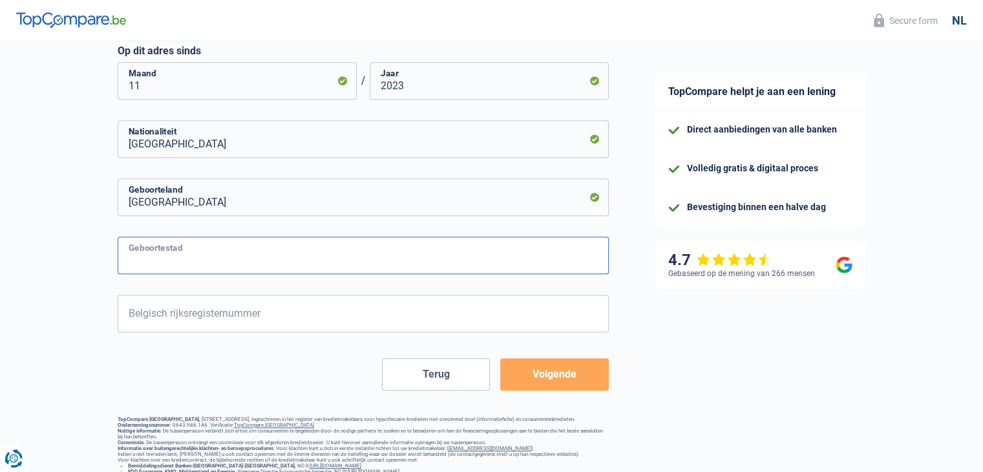
click at [158, 272] on input "Geboortestad" at bounding box center [363, 254] width 491 height 37
type input "ıstanboel"
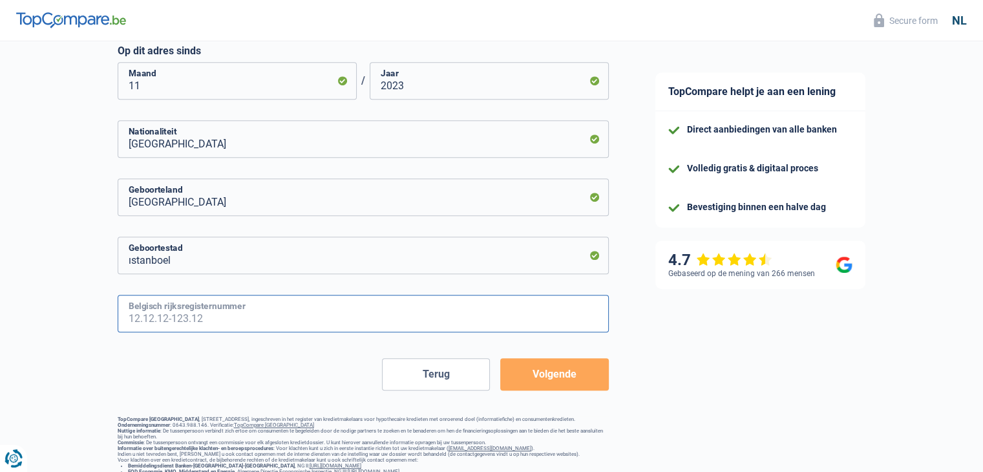
click at [242, 311] on input "Belgisch rijksregisternummer" at bounding box center [363, 313] width 491 height 37
type input "99.09.28-742.75"
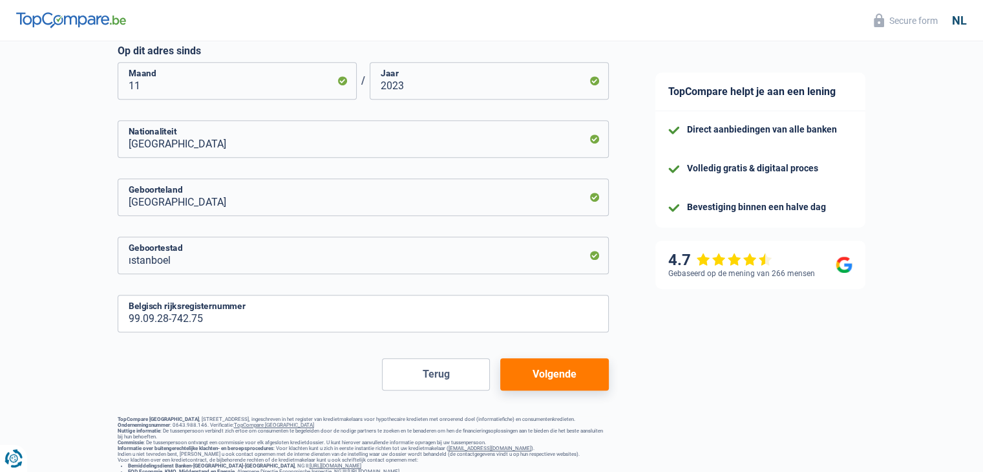
click at [580, 371] on button "Volgende" at bounding box center [554, 374] width 108 height 32
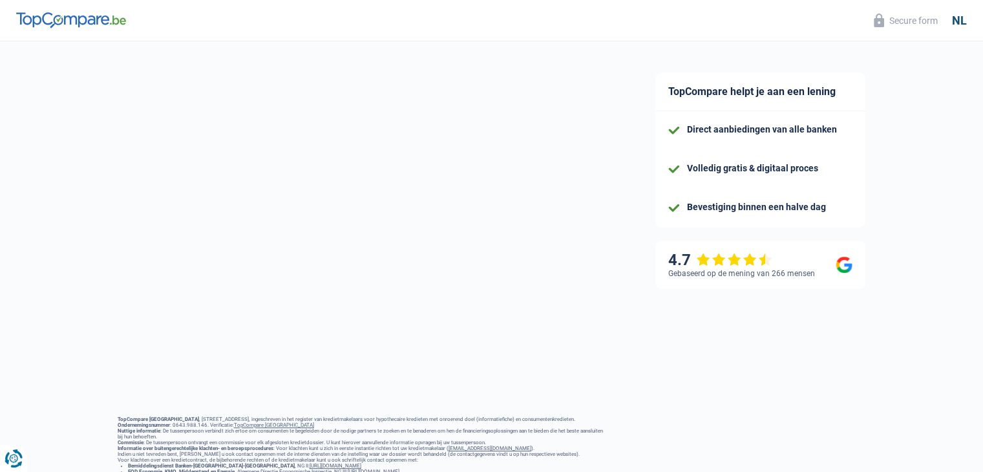
select select "netSalary"
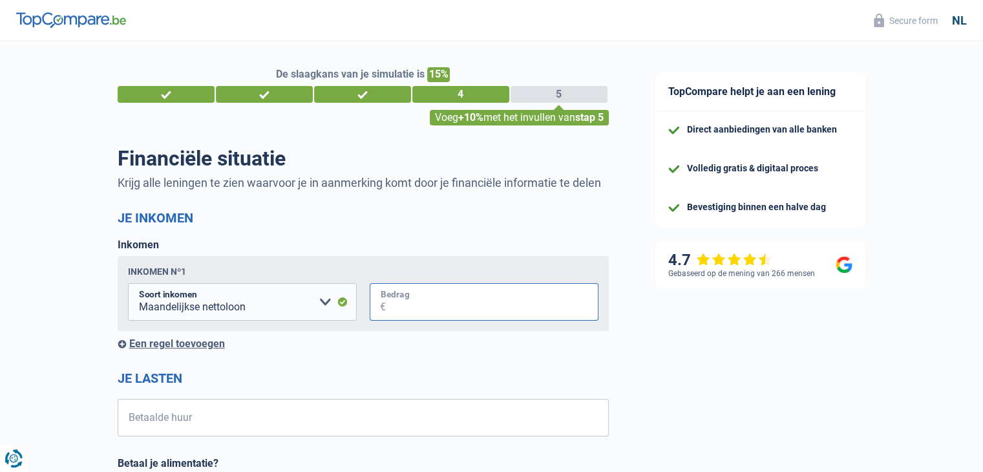
click at [414, 311] on input "Bedrag" at bounding box center [492, 301] width 213 height 37
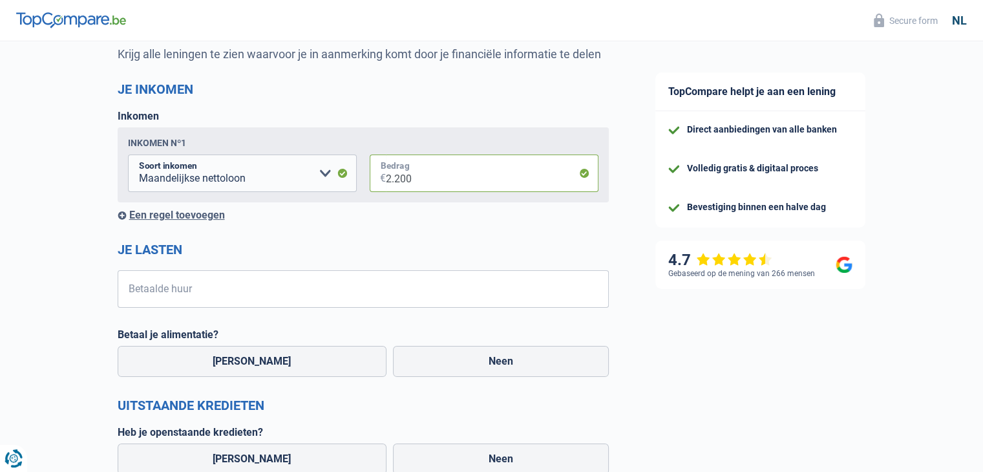
scroll to position [129, 0]
type input "2.200"
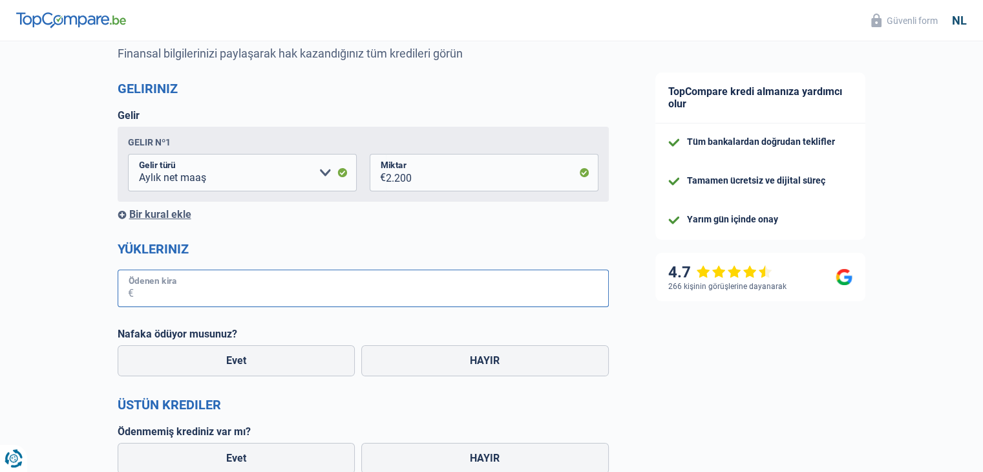
click at [205, 290] on input "Ödenen kira" at bounding box center [371, 287] width 475 height 37
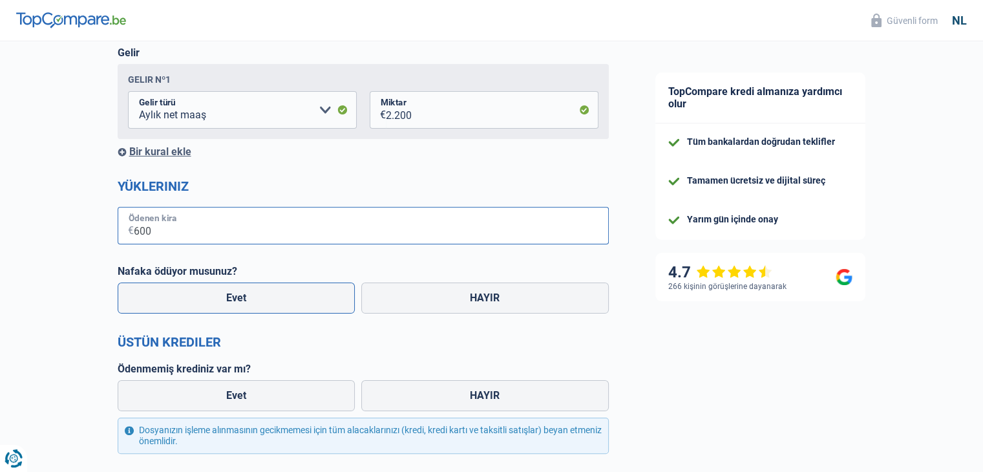
scroll to position [194, 0]
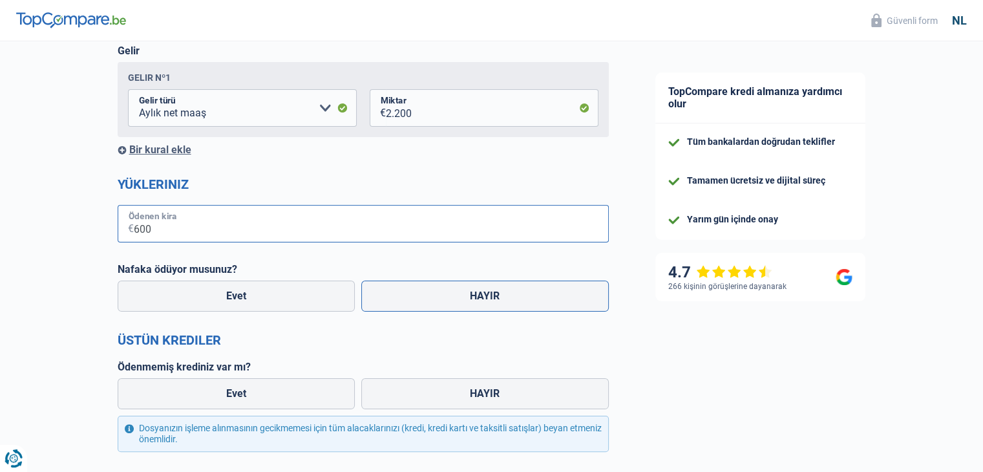
type input "600"
click at [444, 303] on label "HAYIR" at bounding box center [484, 295] width 247 height 31
click at [444, 303] on input "HAYIR" at bounding box center [484, 295] width 247 height 31
radio input "true"
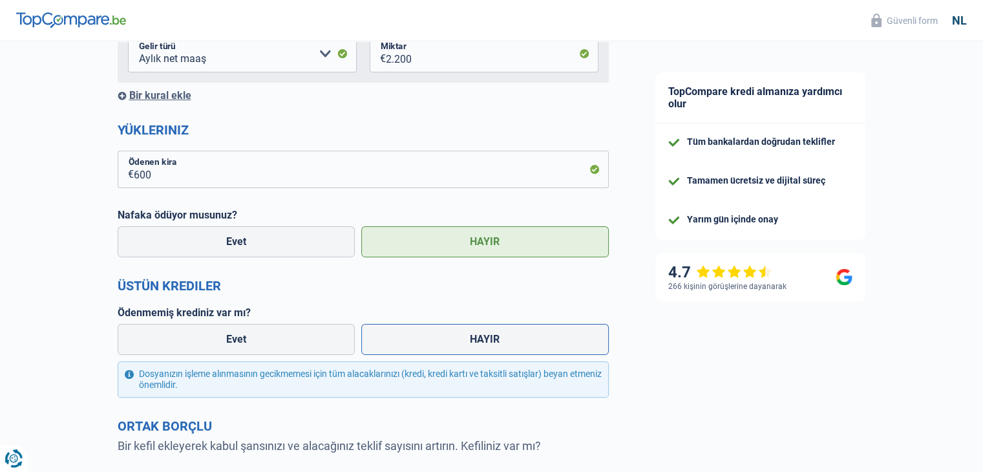
scroll to position [258, 0]
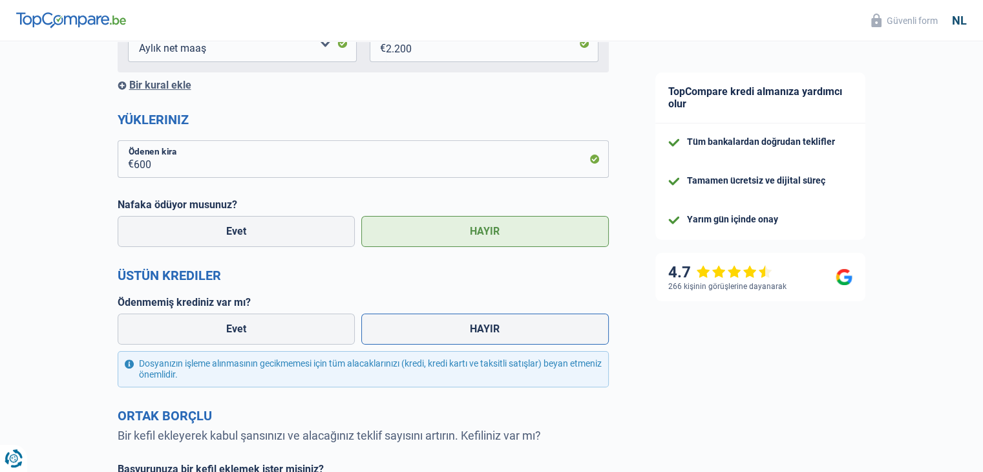
click at [398, 323] on label "HAYIR" at bounding box center [484, 328] width 247 height 31
click at [398, 323] on input "HAYIR" at bounding box center [484, 328] width 247 height 31
radio input "true"
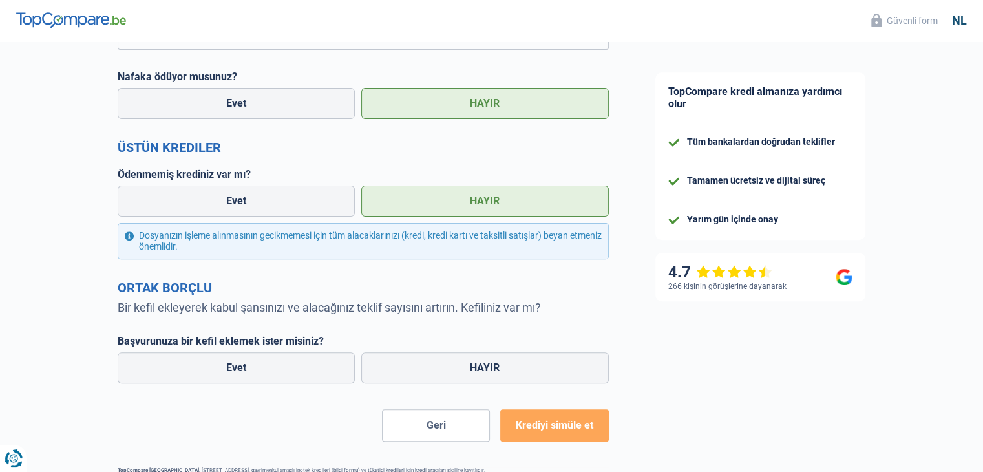
scroll to position [388, 0]
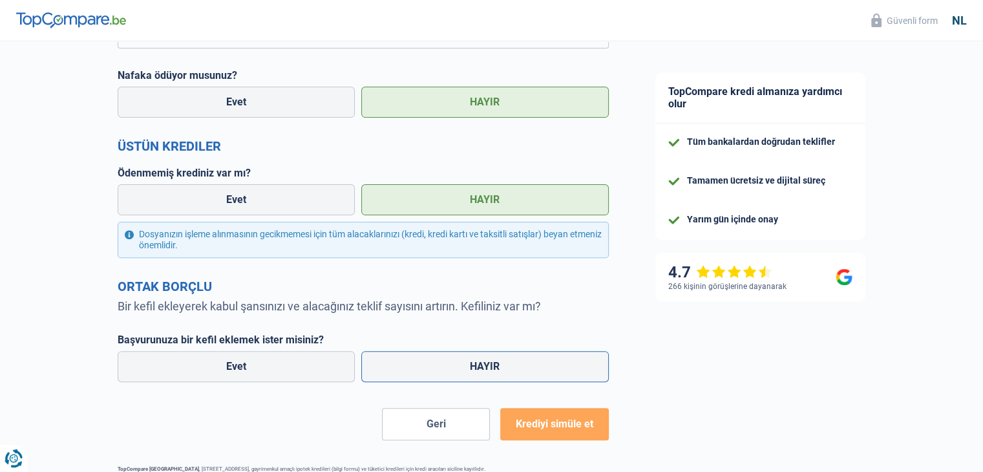
click at [470, 360] on label "HAYIR" at bounding box center [484, 366] width 247 height 31
click at [470, 360] on input "HAYIR" at bounding box center [484, 366] width 247 height 31
radio input "true"
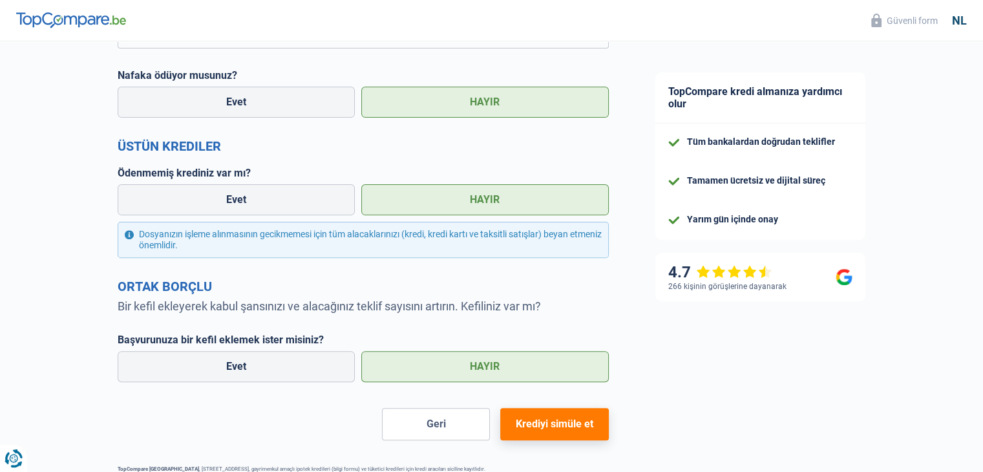
click at [561, 426] on font "Krediyi simüle et" at bounding box center [555, 423] width 78 height 12
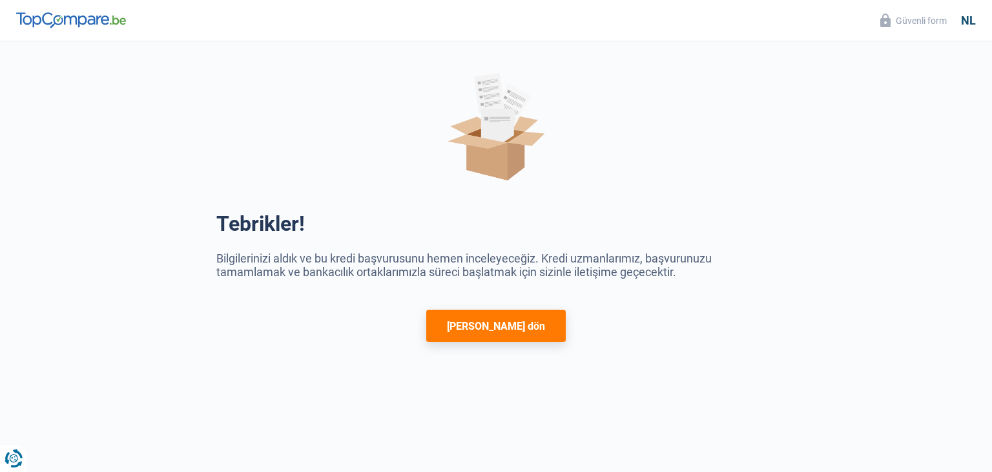
click at [476, 325] on font "Ana sayfaya dön" at bounding box center [496, 326] width 98 height 12
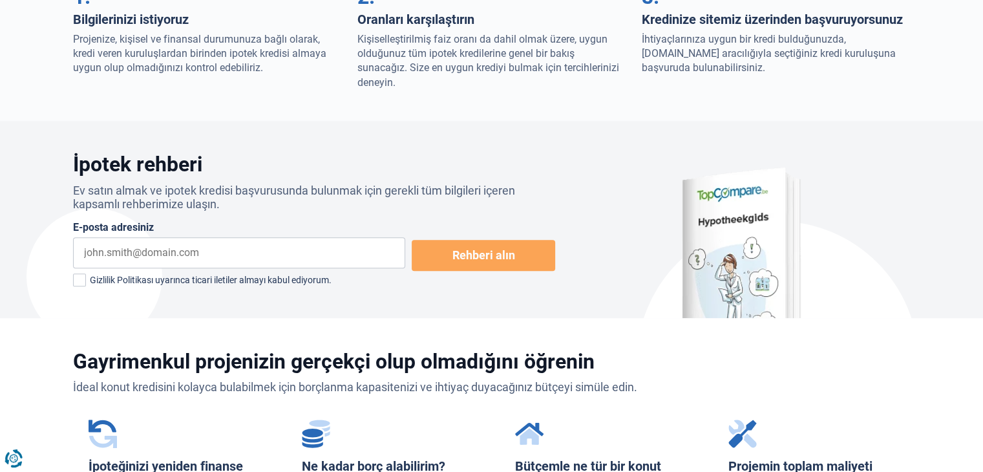
scroll to position [581, 0]
